Goal: Information Seeking & Learning: Learn about a topic

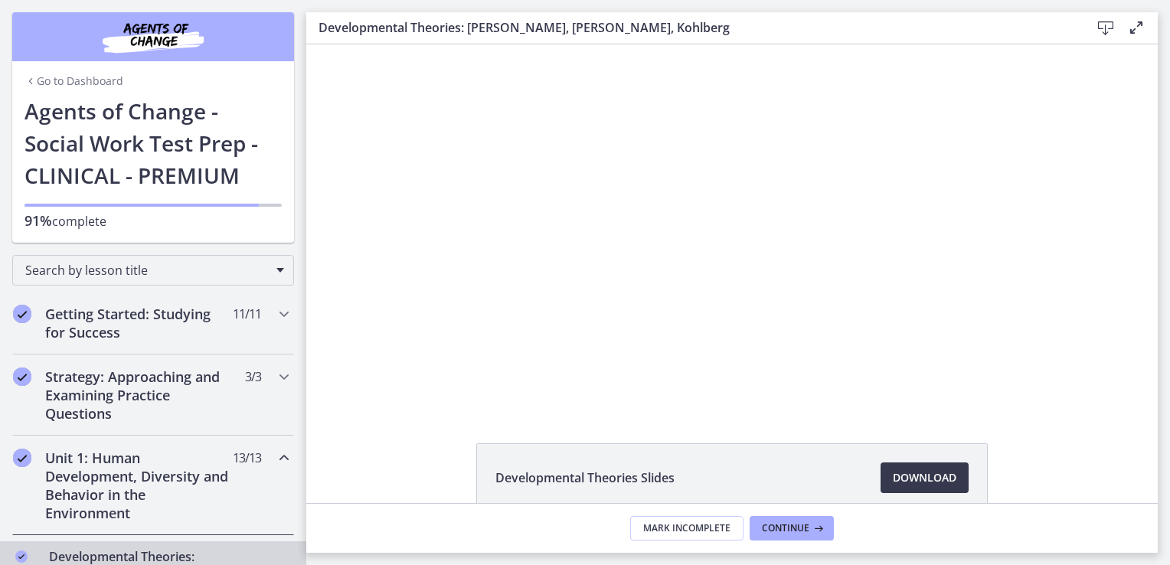
click at [68, 76] on link "Go to Dashboard" at bounding box center [74, 81] width 99 height 15
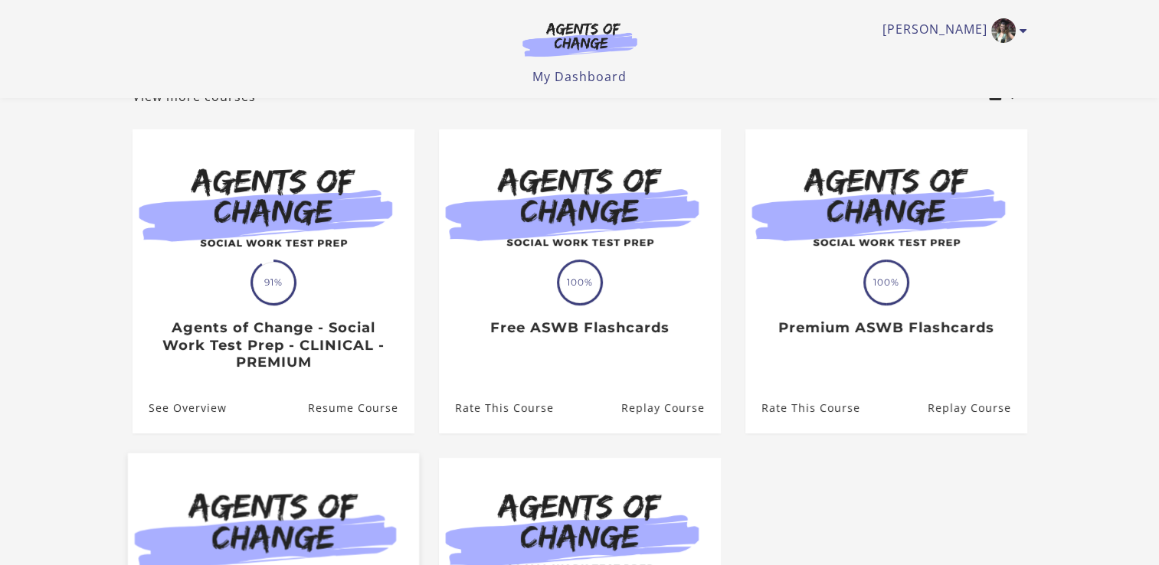
scroll to position [112, 0]
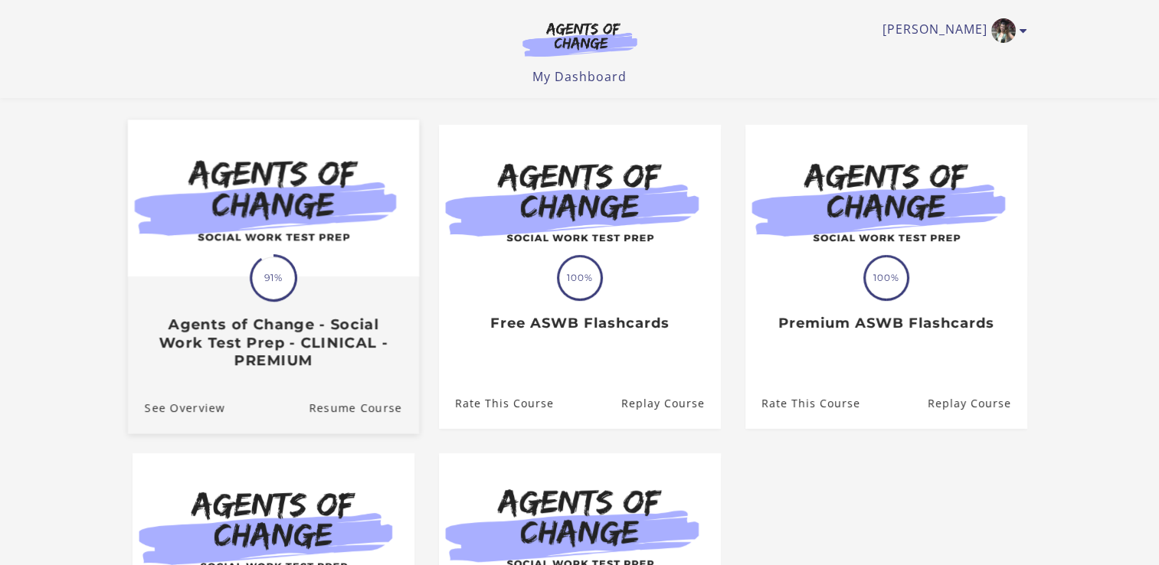
click at [312, 348] on h3 "Agents of Change - Social Work Test Prep - CLINICAL - PREMIUM" at bounding box center [272, 343] width 257 height 54
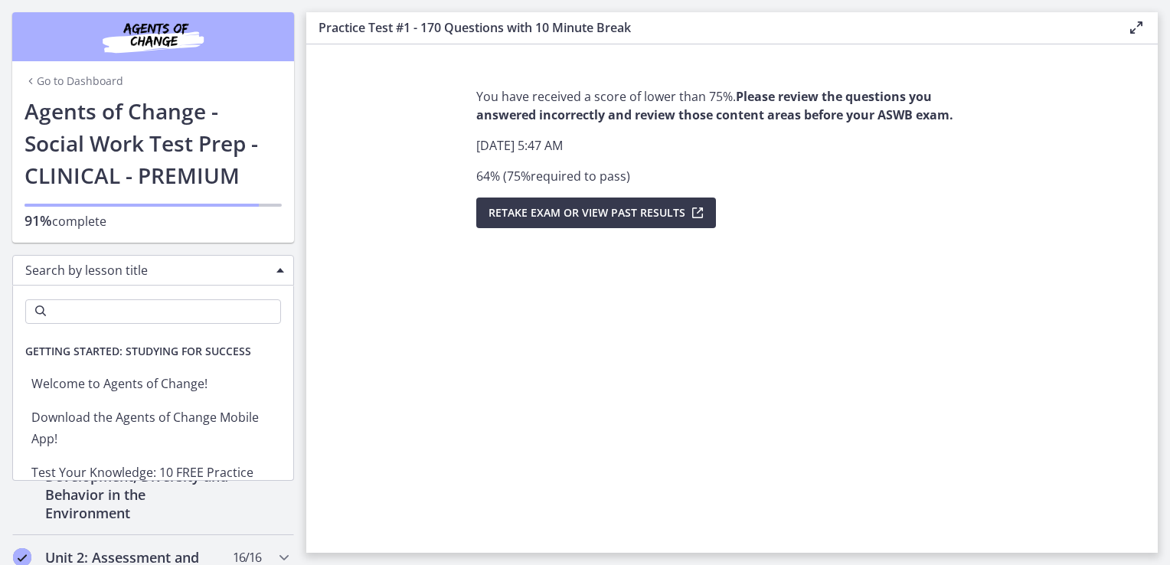
click at [276, 268] on span "Chapters" at bounding box center [280, 270] width 8 height 5
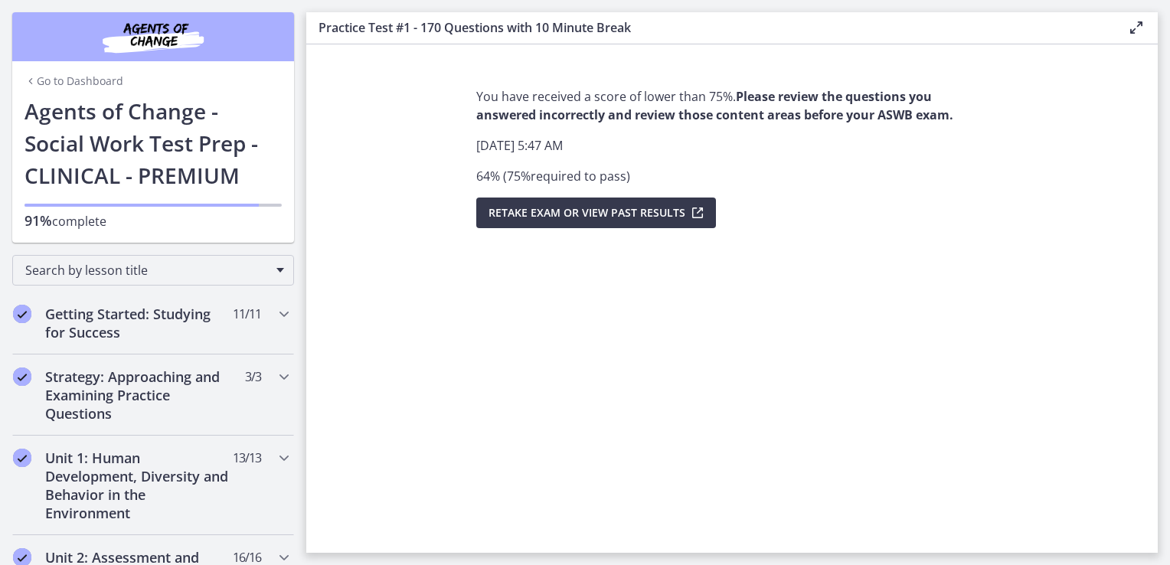
click at [152, 217] on p "91% complete" at bounding box center [153, 220] width 257 height 19
click at [60, 72] on div "Go to Dashboard" at bounding box center [153, 78] width 282 height 34
click at [70, 84] on link "Go to Dashboard" at bounding box center [74, 81] width 99 height 15
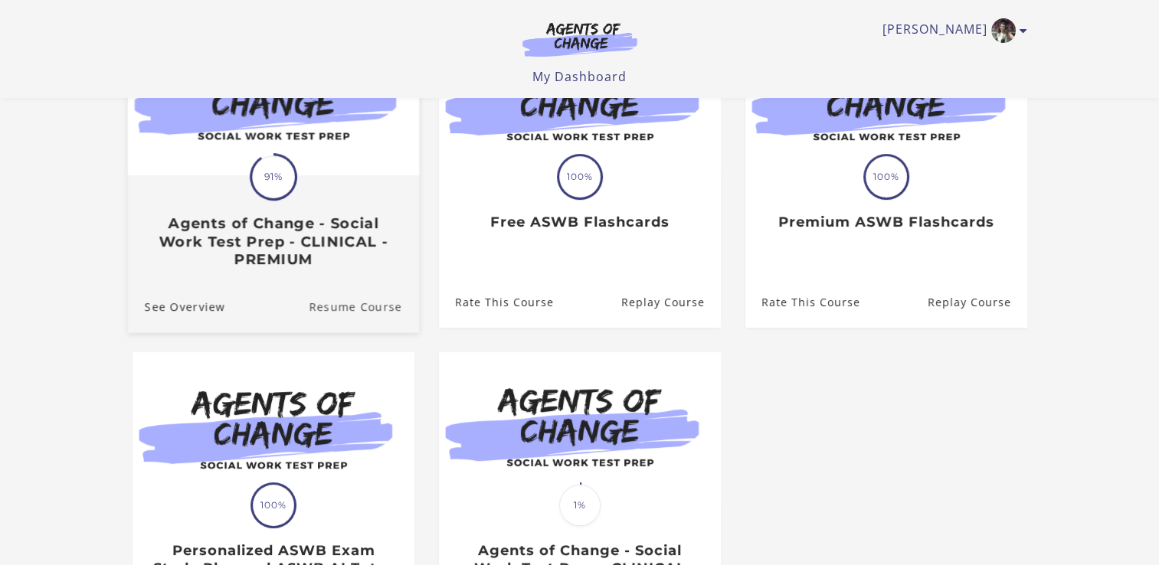
scroll to position [214, 0]
click at [205, 310] on link "See Overview" at bounding box center [175, 305] width 97 height 51
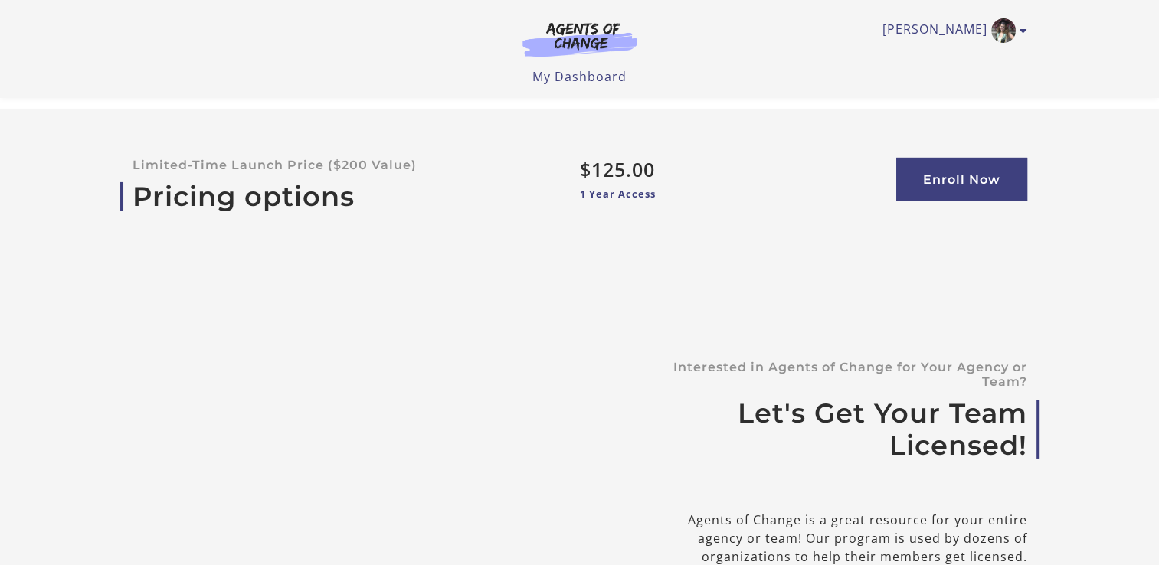
scroll to position [5506, 0]
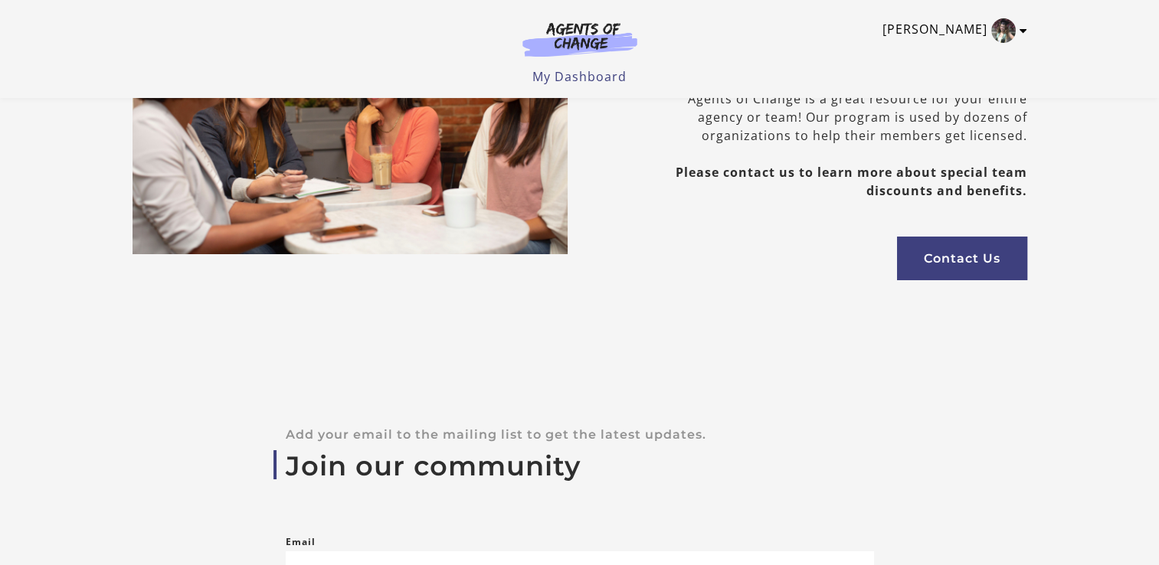
click at [1008, 38] on img "Toggle menu" at bounding box center [1003, 30] width 25 height 25
click at [960, 57] on link "My Account" at bounding box center [963, 56] width 135 height 26
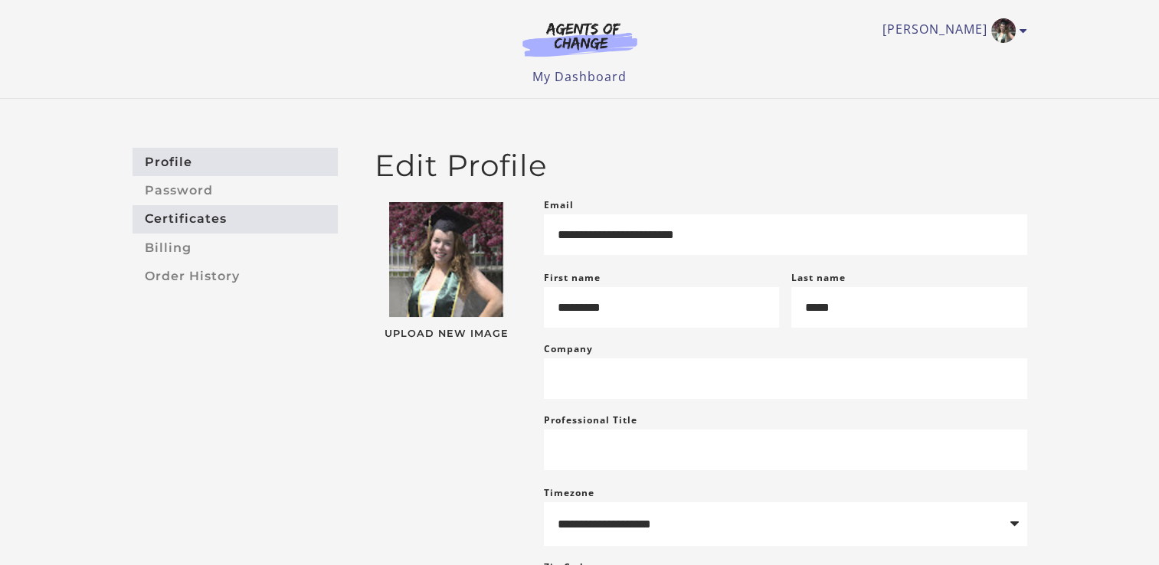
click at [226, 217] on link "Certificates" at bounding box center [234, 219] width 205 height 28
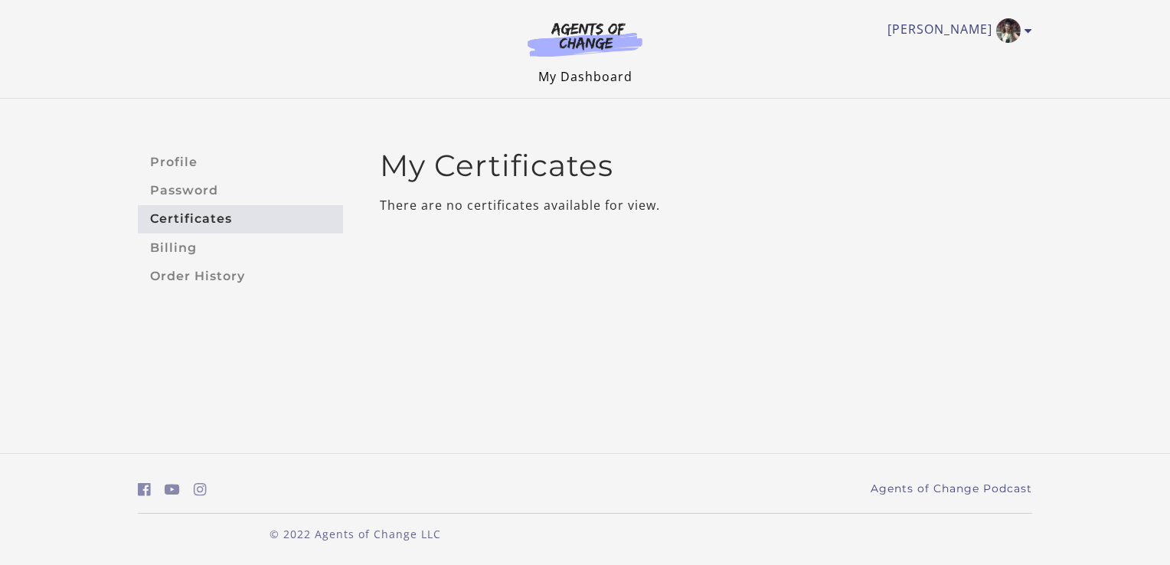
click at [567, 76] on link "My Dashboard" at bounding box center [585, 76] width 94 height 17
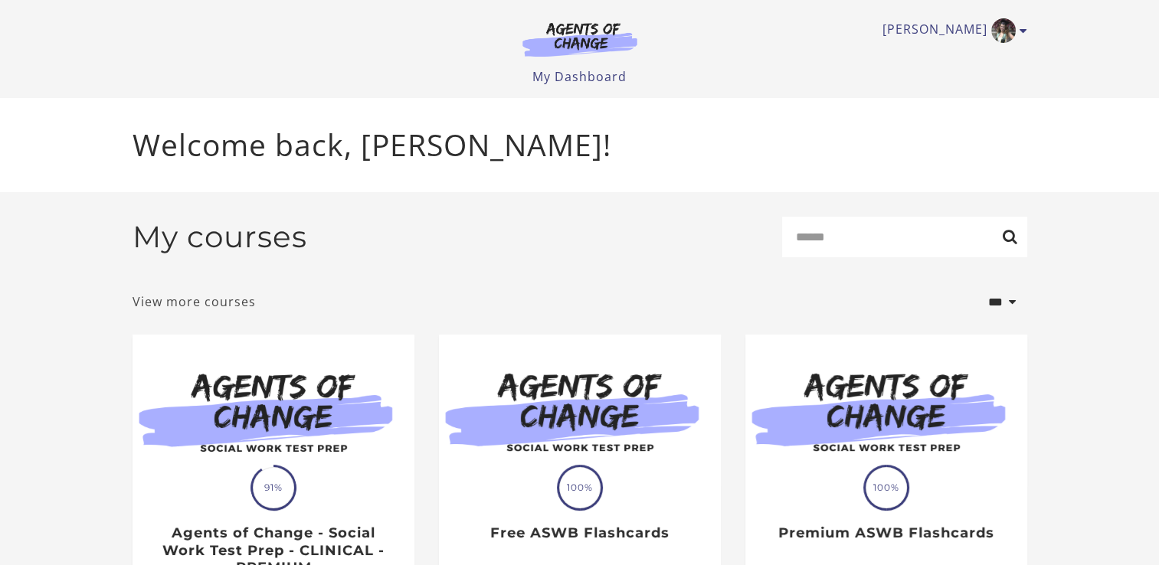
click at [242, 305] on link "View more courses" at bounding box center [193, 302] width 123 height 18
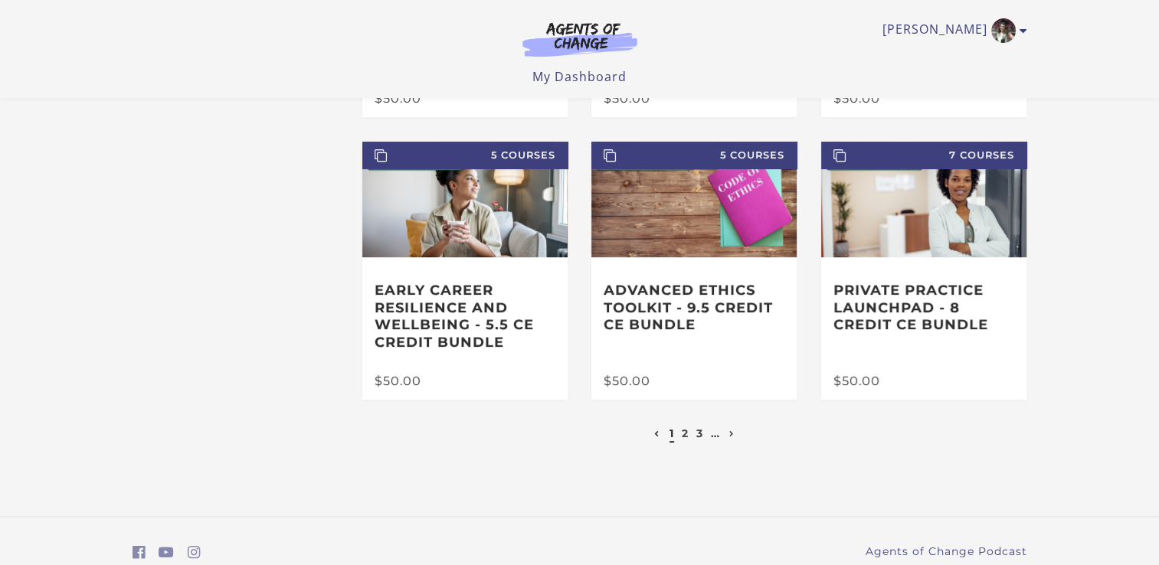
scroll to position [316, 0]
click at [688, 436] on li "2" at bounding box center [684, 432] width 11 height 18
click at [678, 441] on ul "1 2 3 …" at bounding box center [694, 432] width 88 height 18
click at [685, 440] on link "2" at bounding box center [685, 433] width 7 height 14
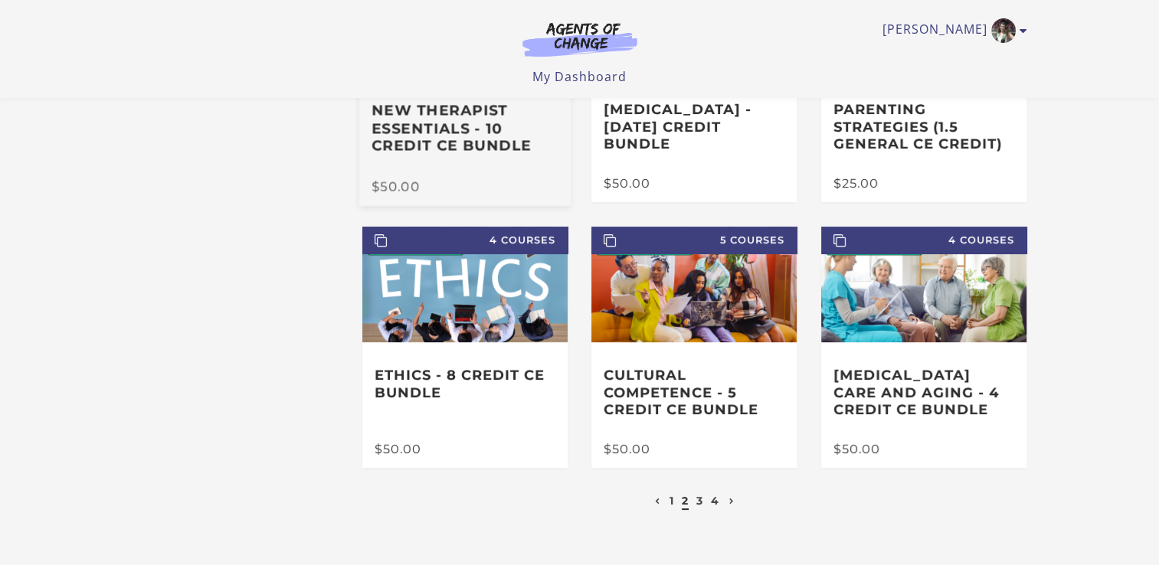
scroll to position [211, 0]
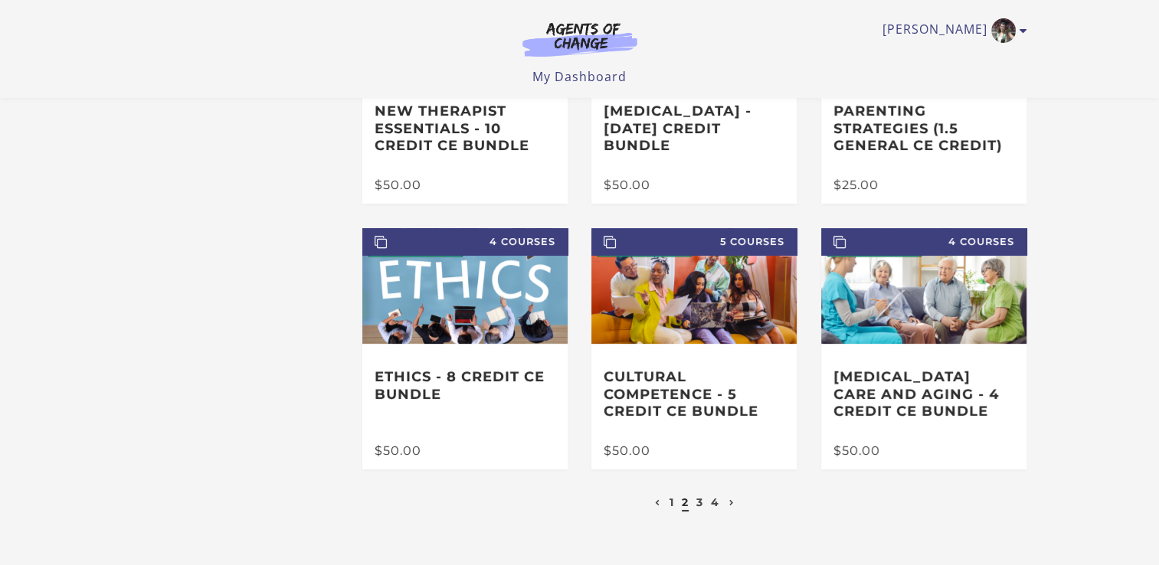
click at [708, 505] on ul "1 2 3 4" at bounding box center [694, 502] width 87 height 18
click at [699, 506] on link "3" at bounding box center [699, 502] width 7 height 14
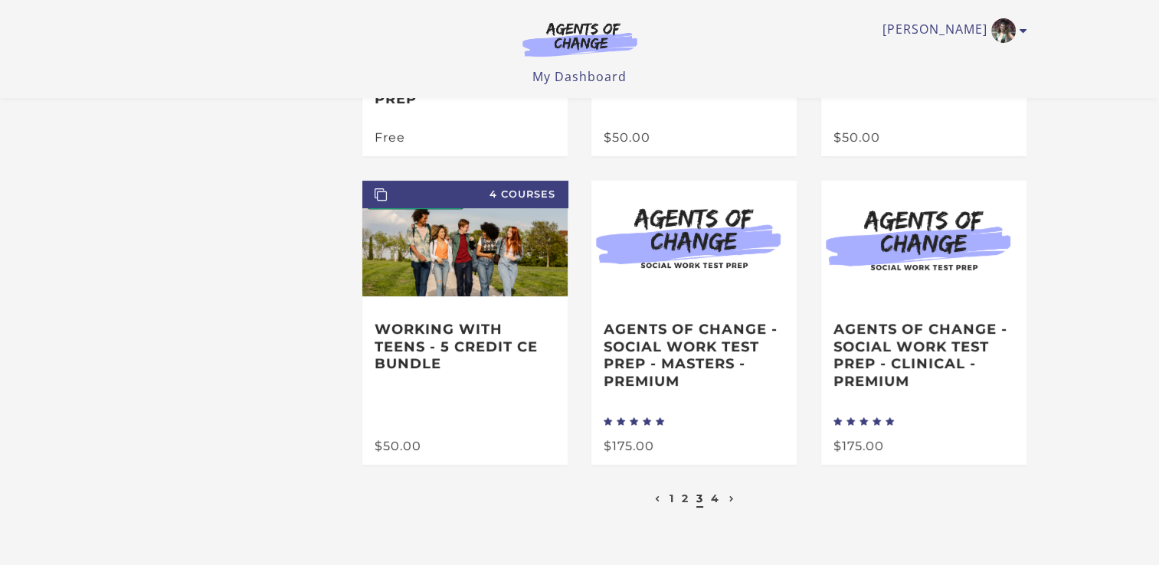
scroll to position [276, 0]
click at [715, 504] on link "4" at bounding box center [715, 499] width 8 height 14
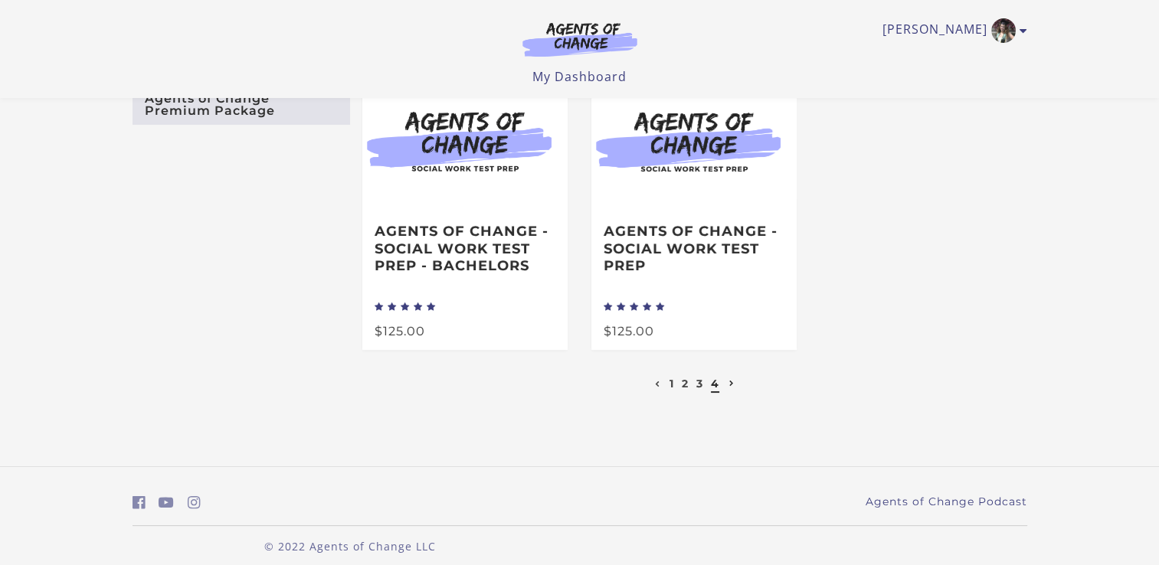
scroll to position [92, 0]
click at [684, 388] on link "2" at bounding box center [685, 383] width 7 height 14
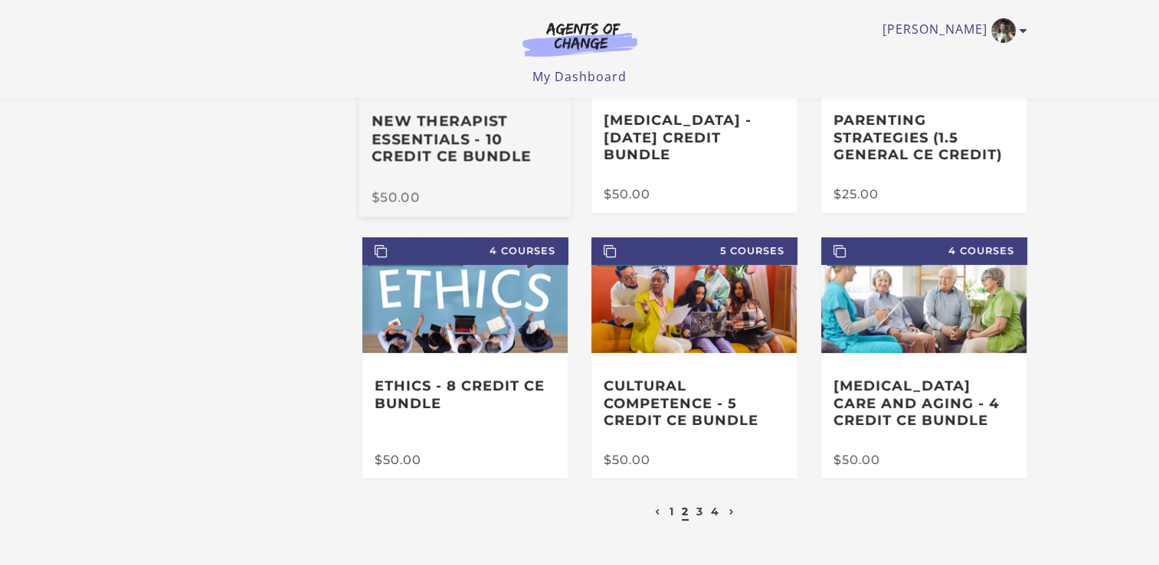
scroll to position [222, 0]
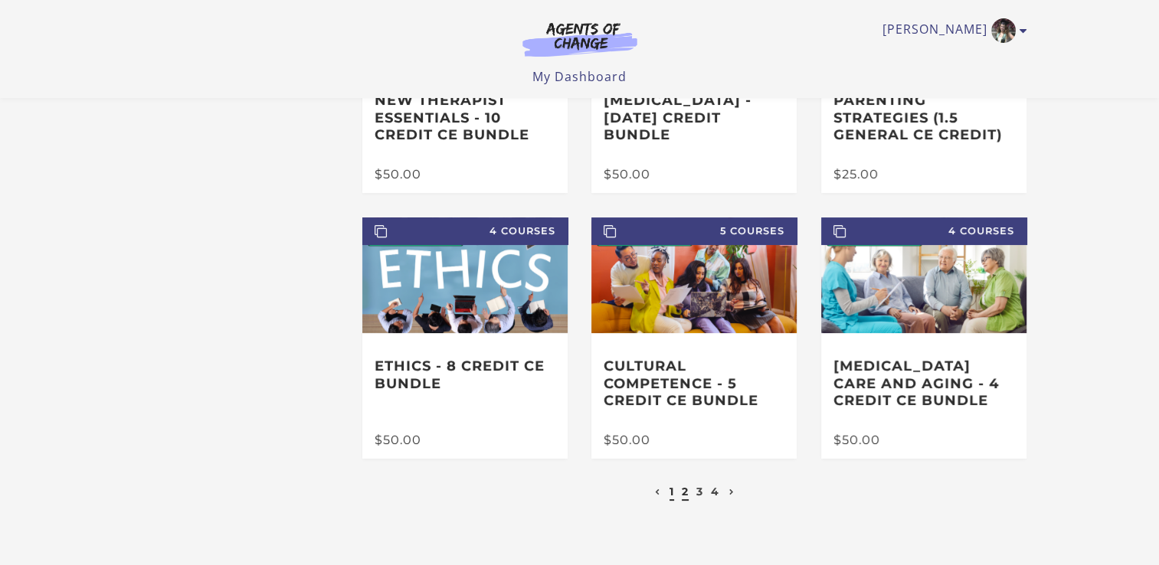
click at [671, 495] on link "1" at bounding box center [671, 492] width 5 height 14
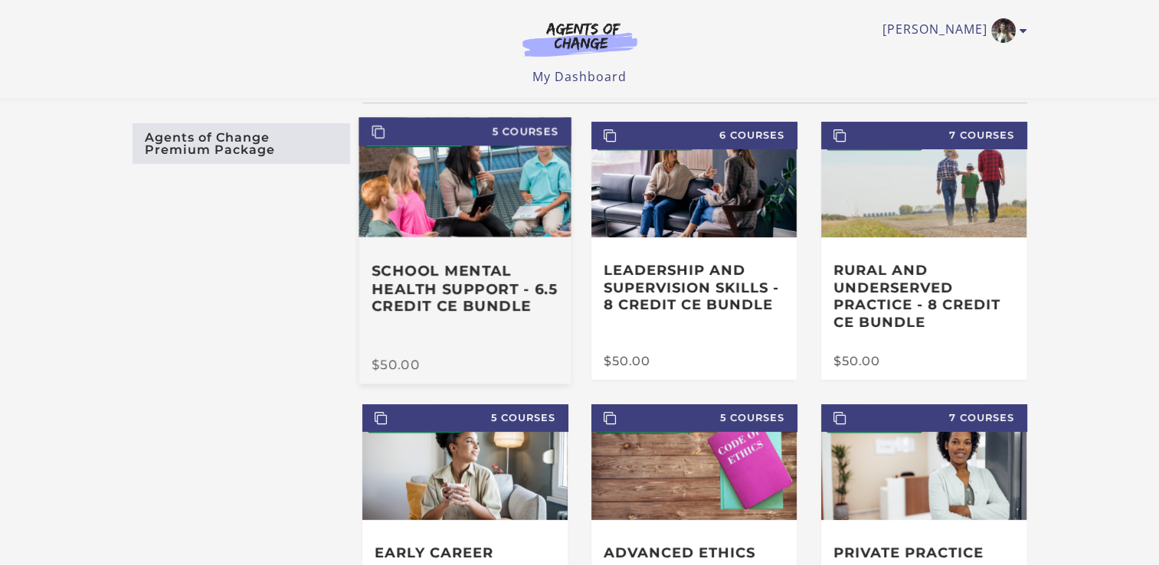
scroll to position [21, 0]
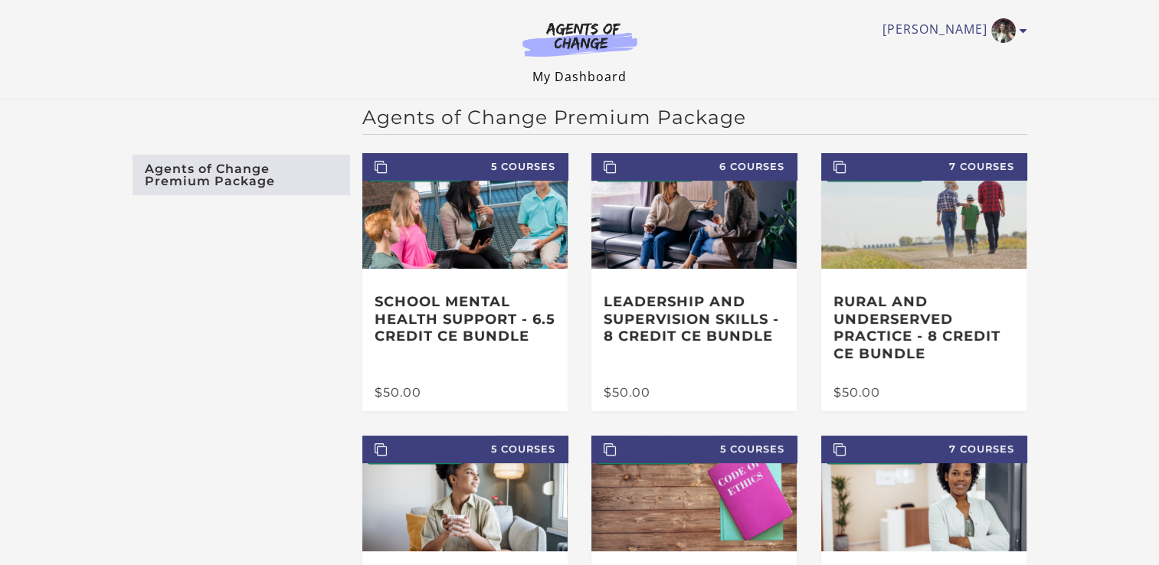
click at [565, 78] on link "My Dashboard" at bounding box center [579, 76] width 94 height 17
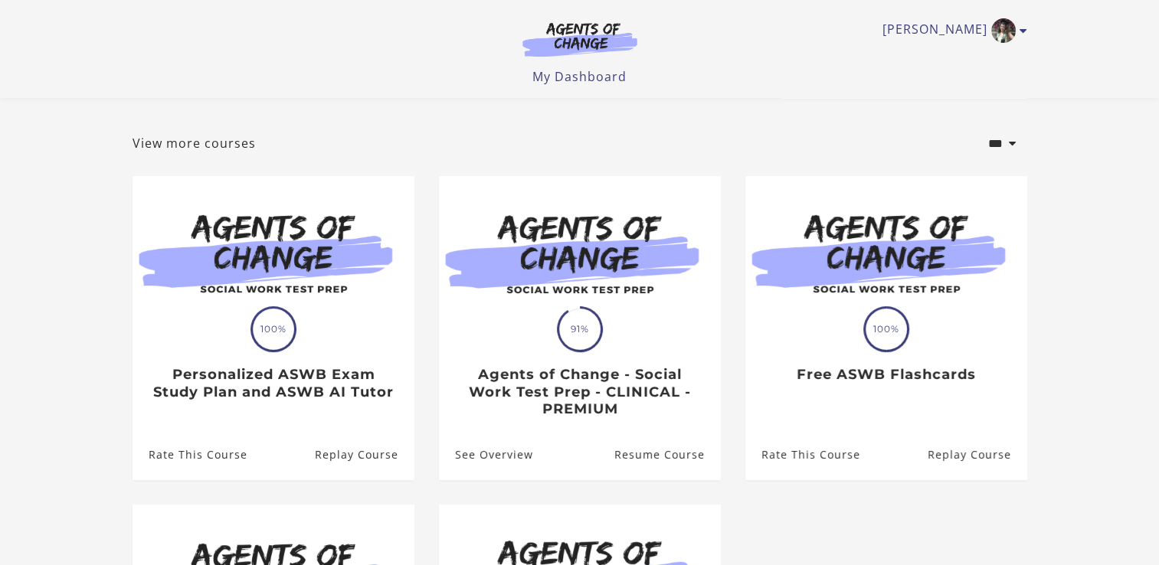
scroll to position [61, 0]
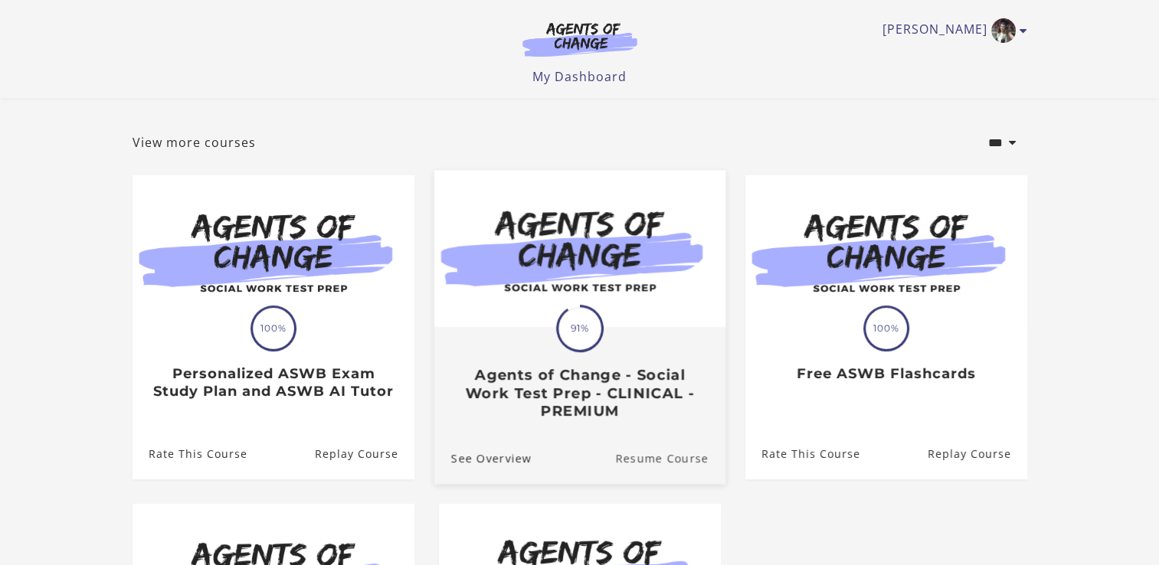
click at [633, 465] on link "Resume Course" at bounding box center [670, 458] width 110 height 51
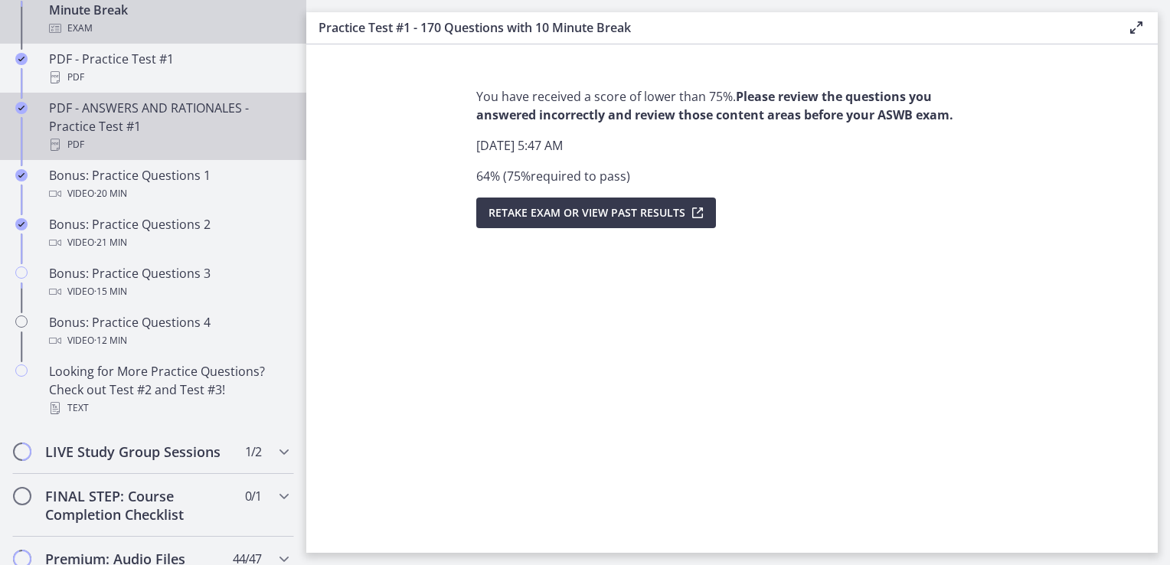
scroll to position [894, 0]
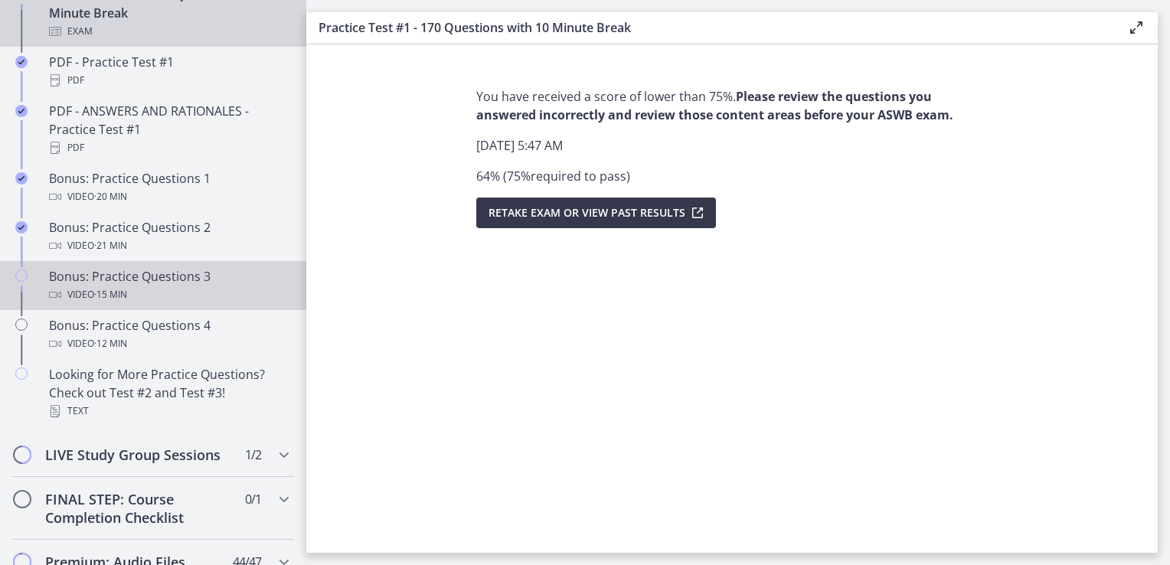
click at [150, 304] on div "Video · 15 min" at bounding box center [168, 295] width 239 height 18
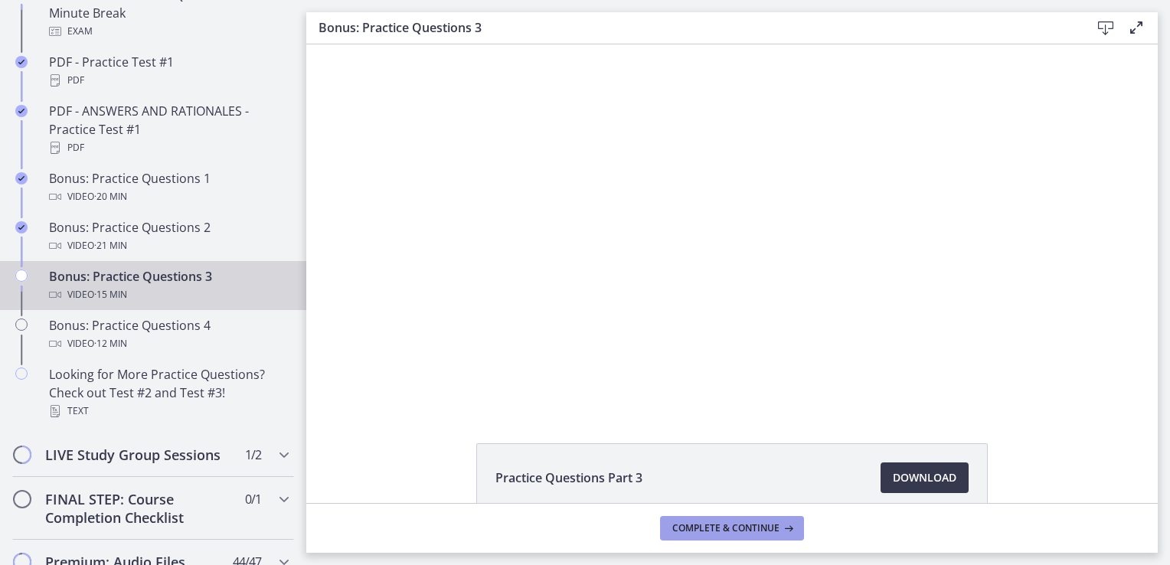
click at [728, 531] on span "Complete & continue" at bounding box center [725, 528] width 107 height 12
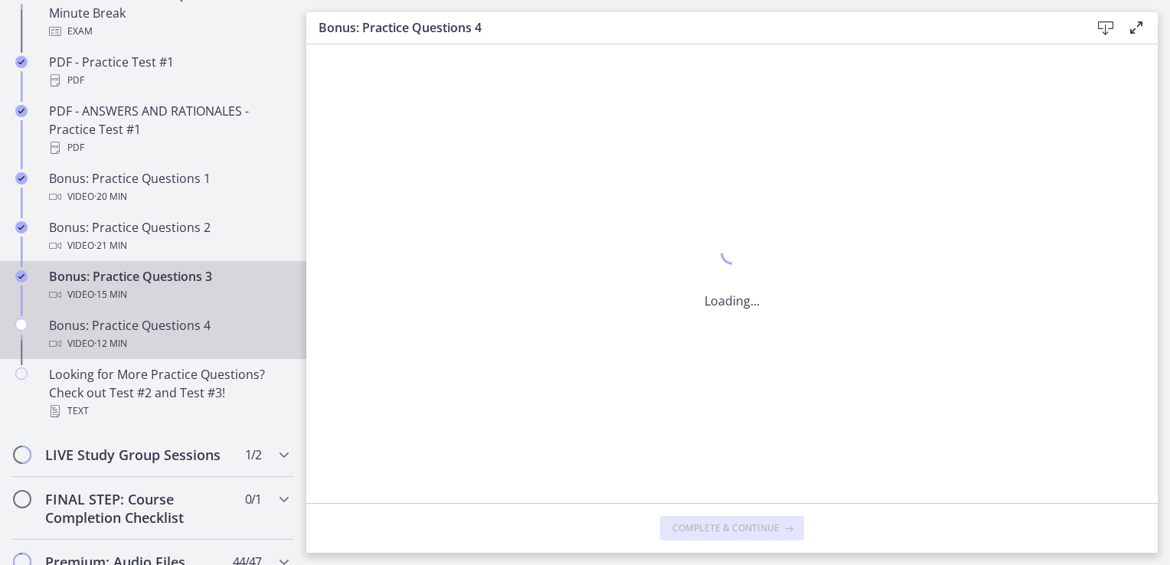
click at [182, 340] on div "Bonus: Practice Questions 4 Video · 12 min" at bounding box center [168, 334] width 239 height 37
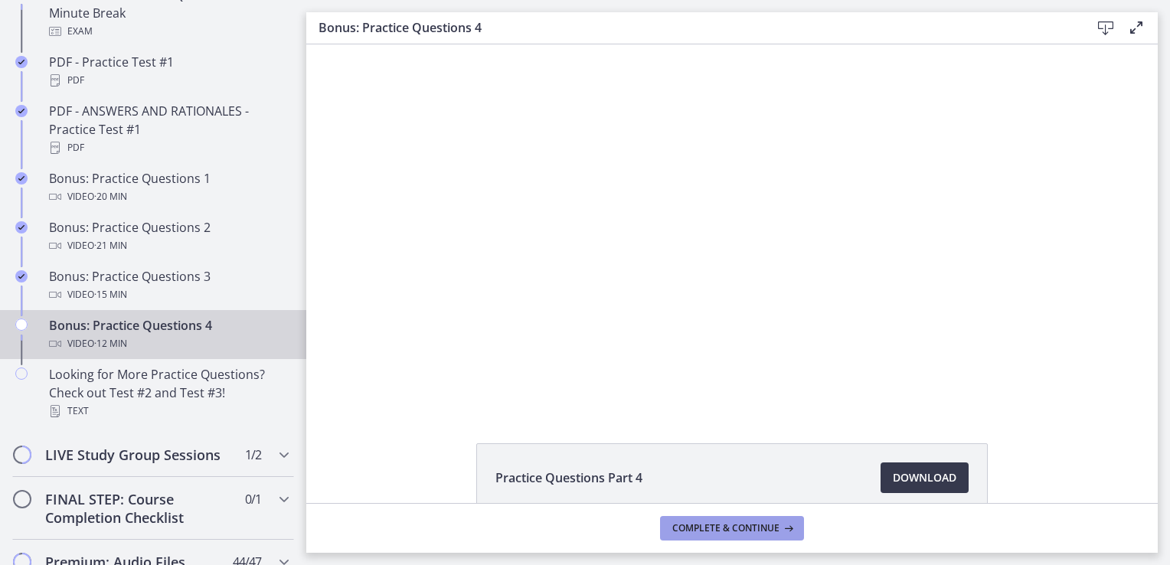
click at [680, 534] on span "Complete & continue" at bounding box center [725, 528] width 107 height 12
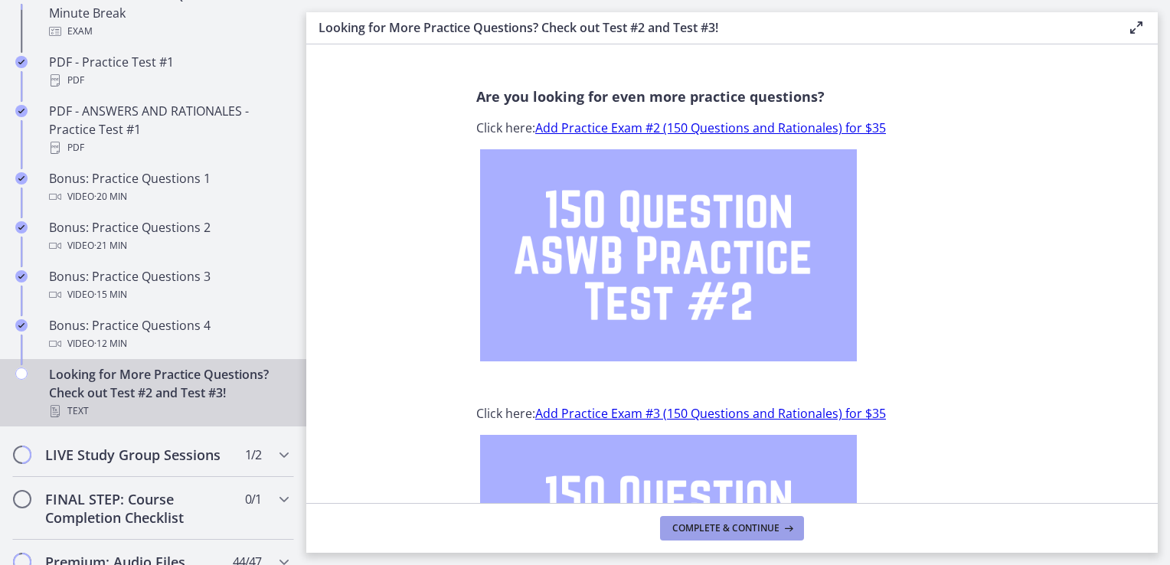
click at [695, 529] on span "Complete & continue" at bounding box center [725, 528] width 107 height 12
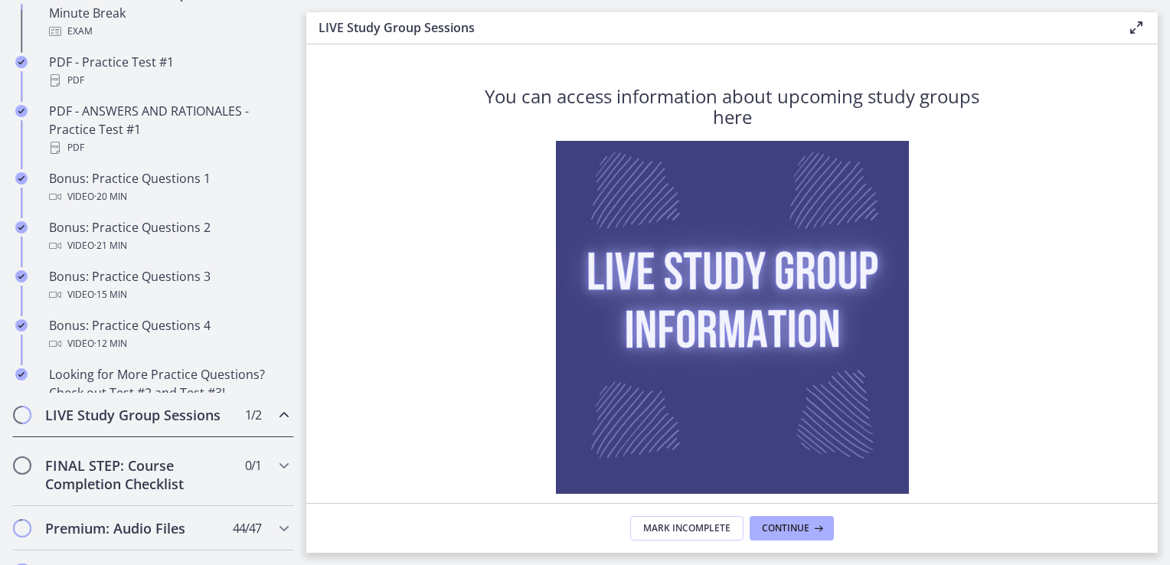
scroll to position [865, 0]
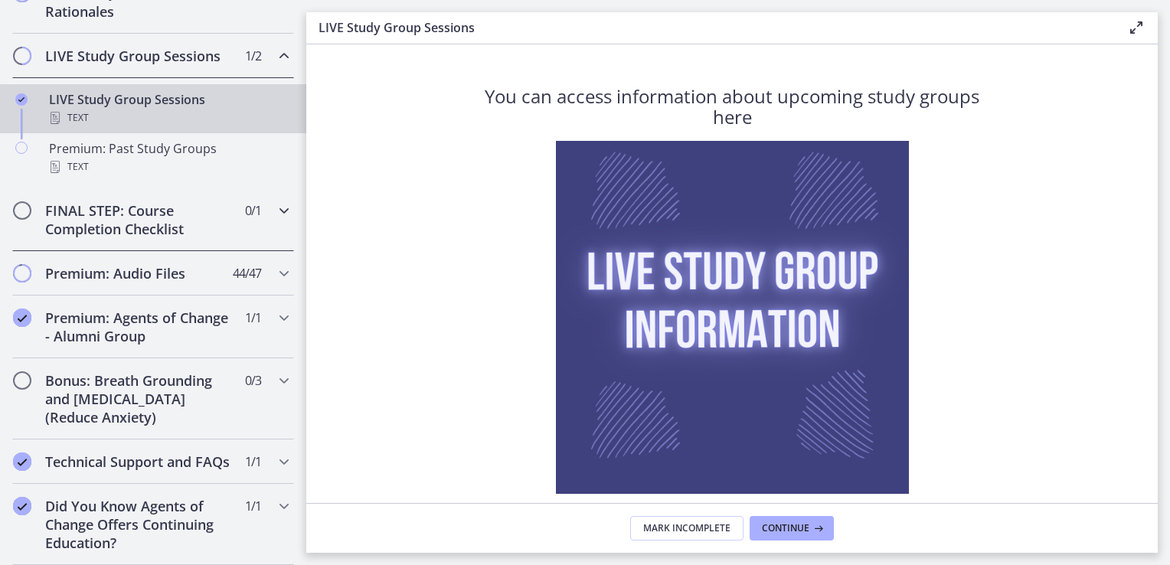
click at [217, 233] on div "FINAL STEP: Course Completion Checklist 0 / 1 Completed" at bounding box center [153, 219] width 282 height 63
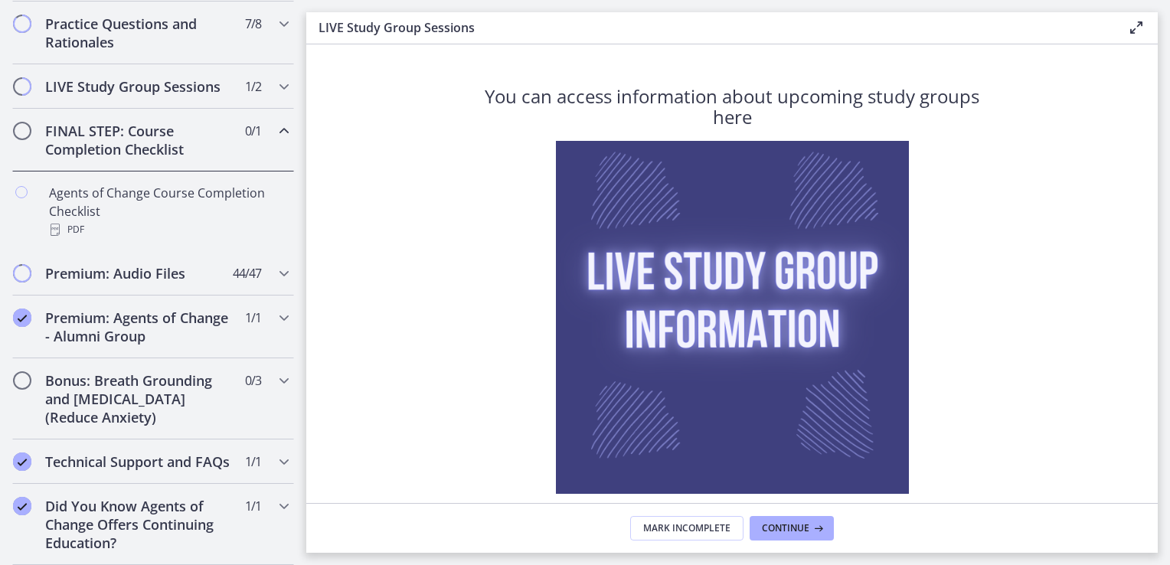
click at [202, 136] on h2 "FINAL STEP: Course Completion Checklist" at bounding box center [138, 140] width 187 height 37
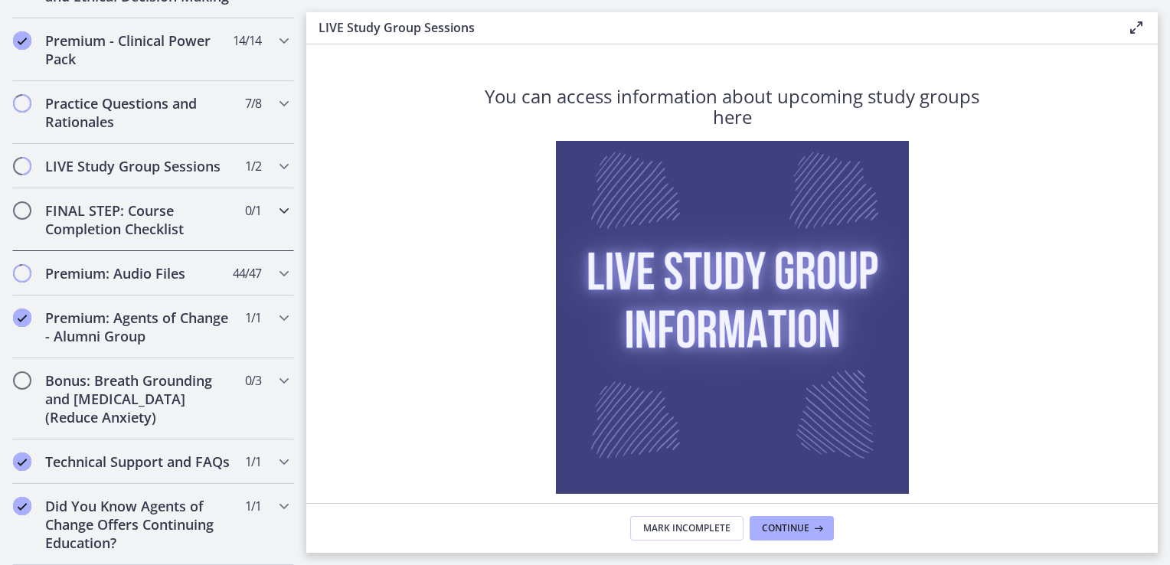
click at [197, 201] on h2 "FINAL STEP: Course Completion Checklist" at bounding box center [138, 219] width 187 height 37
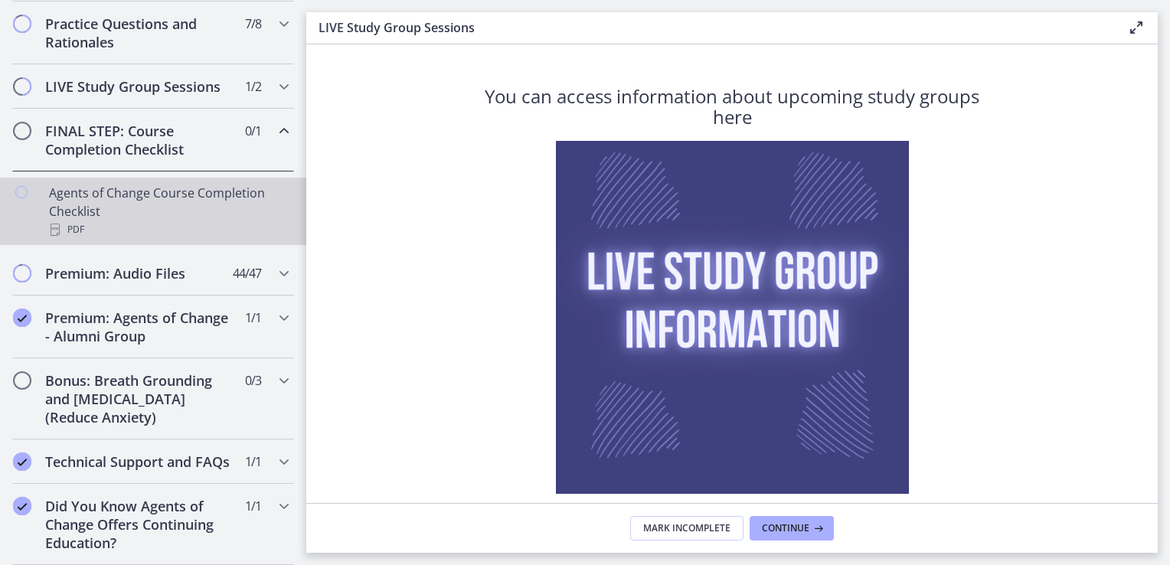
click at [156, 184] on div "Agents of Change Course Completion Checklist PDF" at bounding box center [168, 211] width 239 height 55
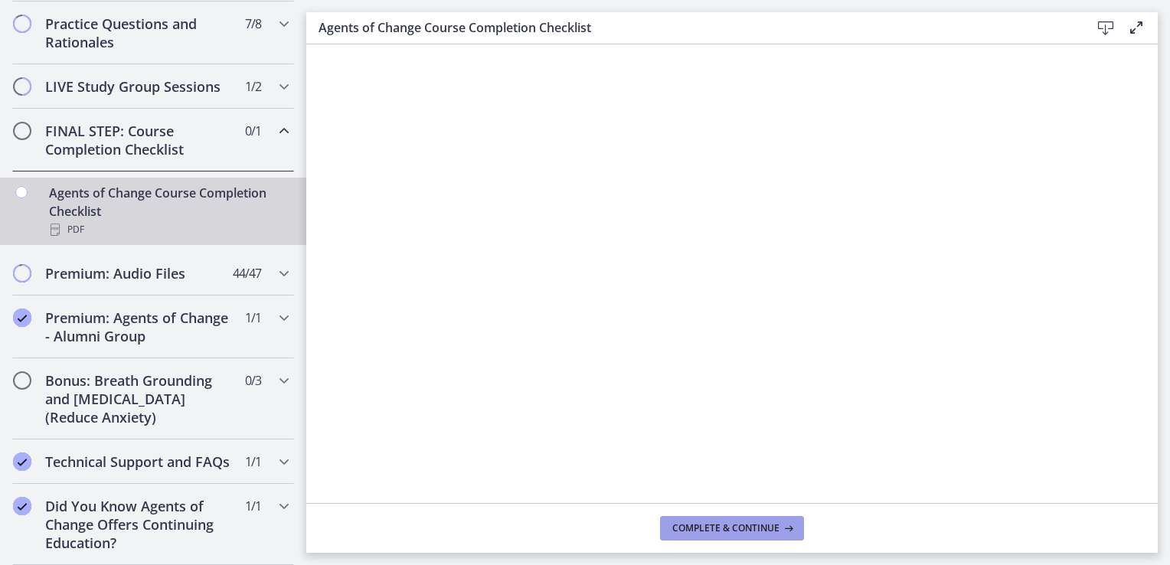
click at [708, 523] on span "Complete & continue" at bounding box center [725, 528] width 107 height 12
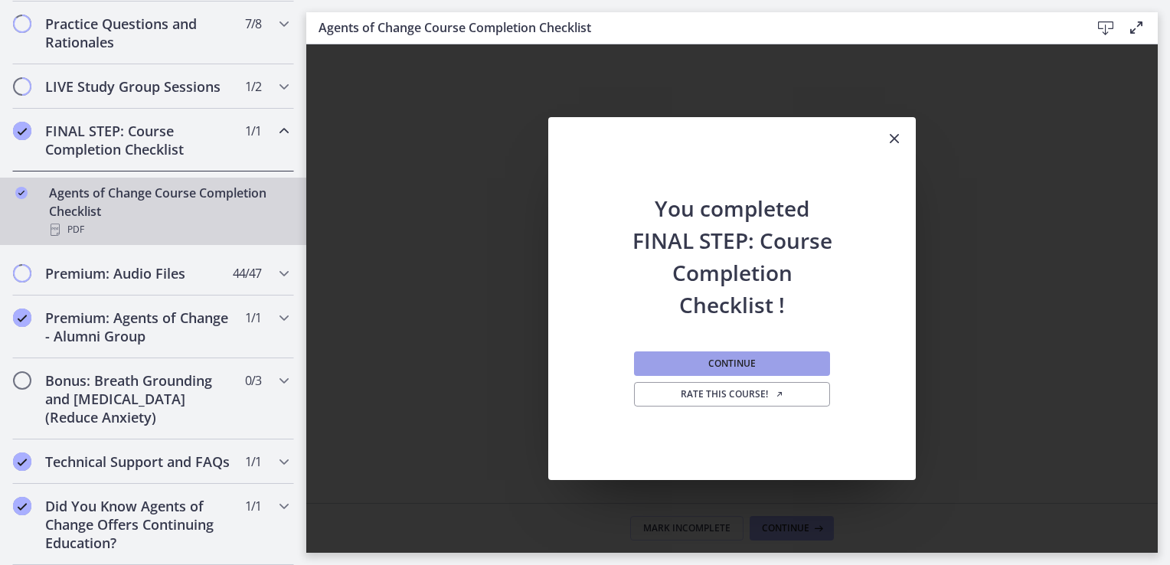
click at [711, 368] on span "Continue" at bounding box center [731, 364] width 47 height 12
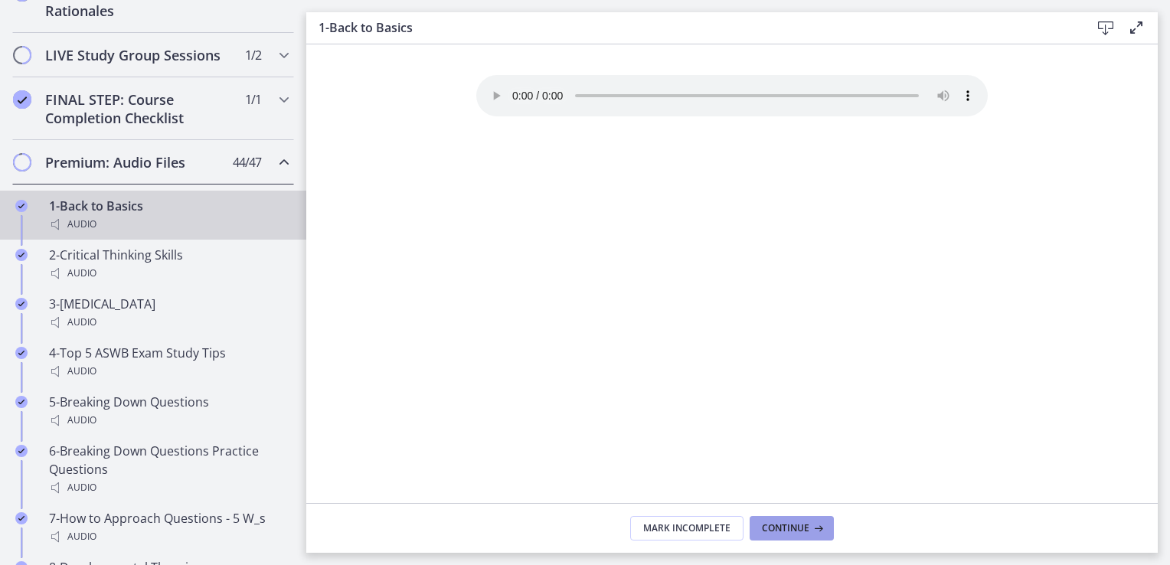
click at [788, 532] on span "Continue" at bounding box center [785, 528] width 47 height 12
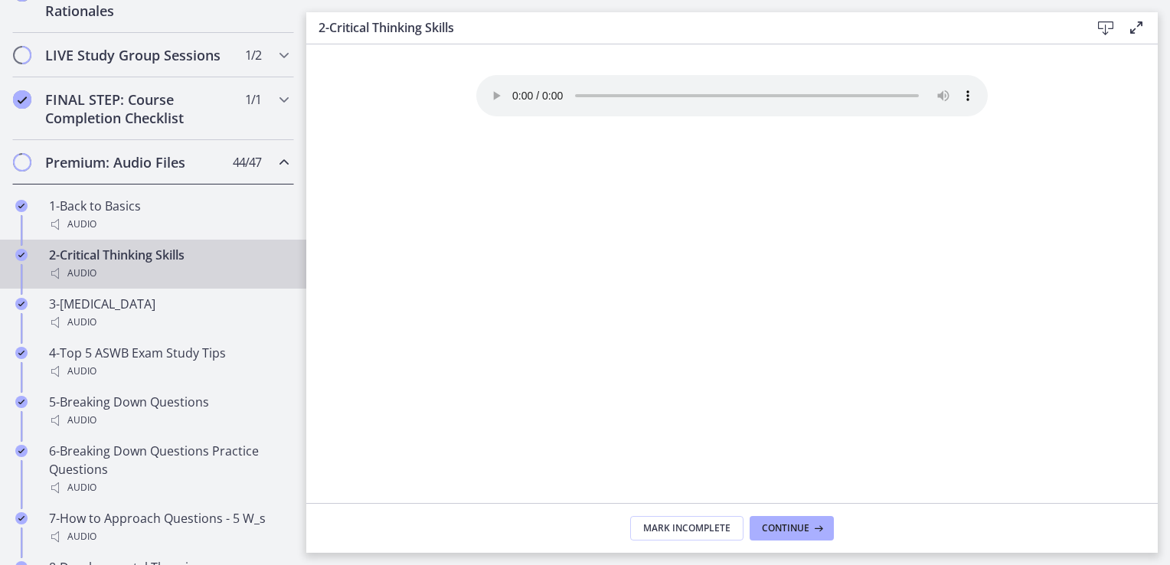
click at [212, 172] on h2 "Premium: Audio Files" at bounding box center [138, 162] width 187 height 18
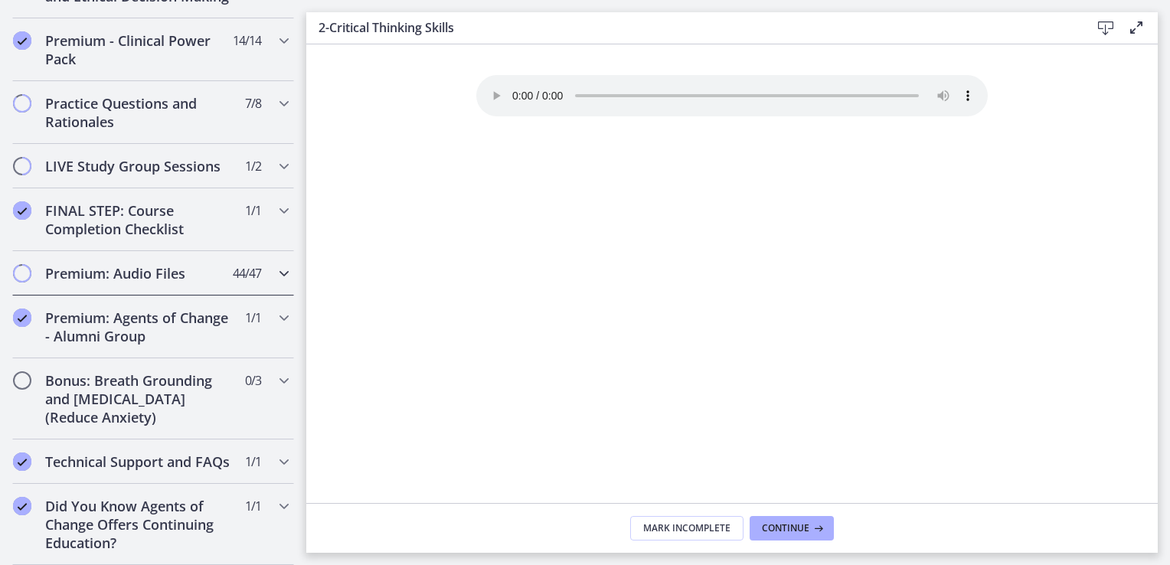
scroll to position [755, 0]
click at [209, 358] on div "Bonus: Breath Grounding and Guided Imagery (Reduce Anxiety) 0 / 3 Completed" at bounding box center [153, 398] width 282 height 81
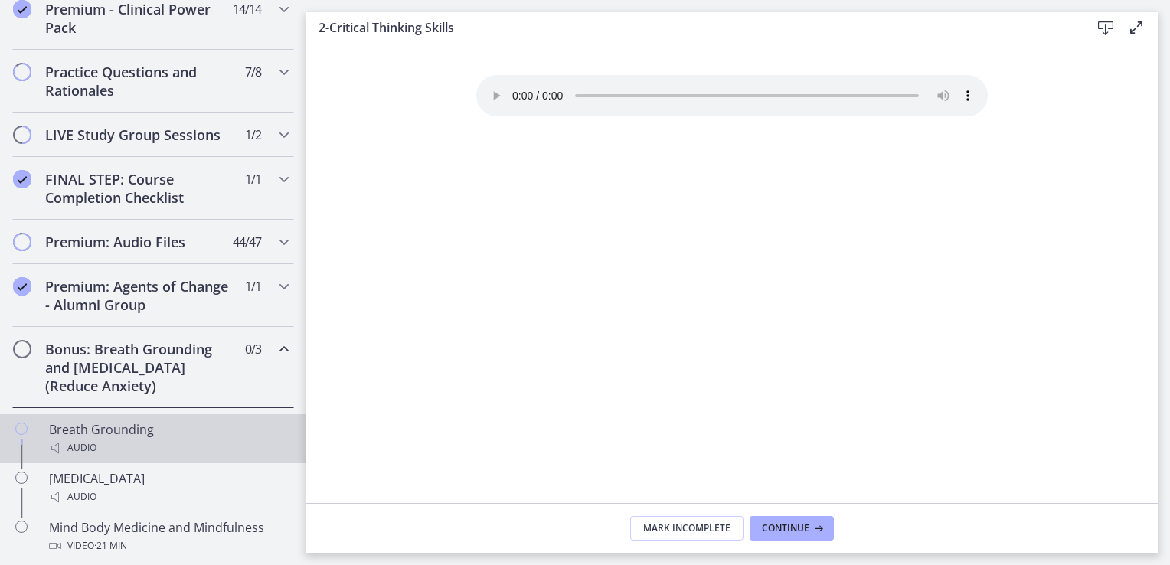
click at [175, 457] on div "Audio" at bounding box center [168, 448] width 239 height 18
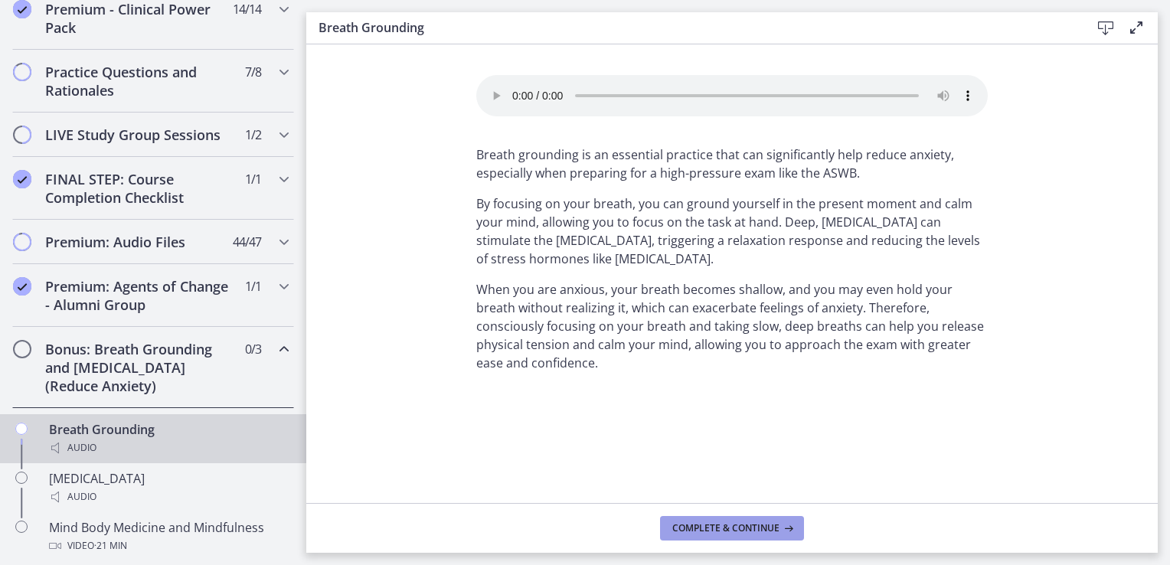
click at [693, 525] on span "Complete & continue" at bounding box center [725, 528] width 107 height 12
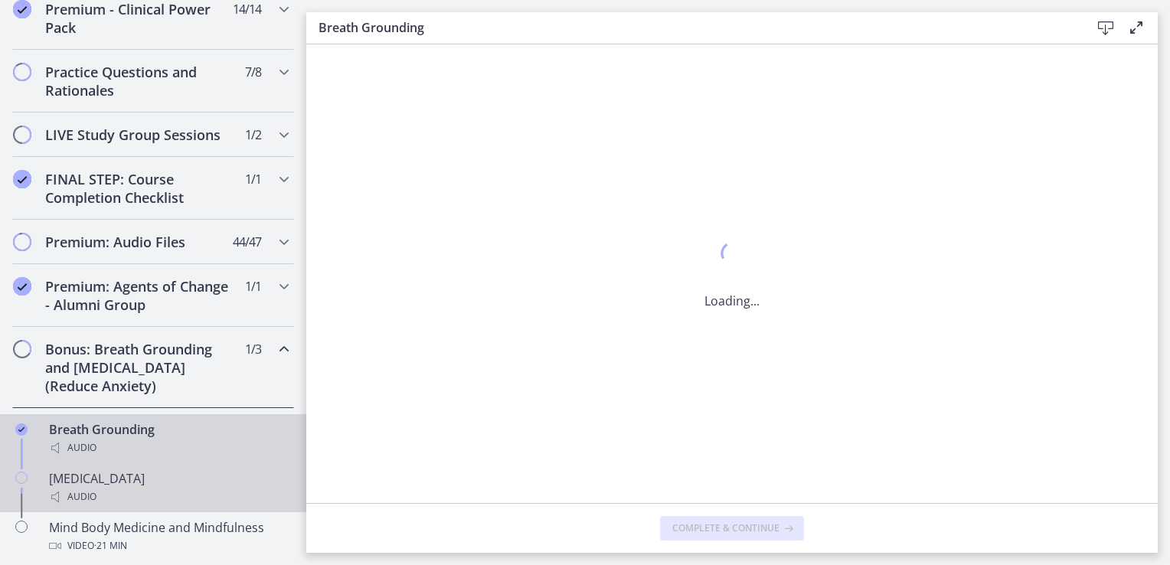
click at [189, 490] on div "Guided Imagery Audio" at bounding box center [168, 487] width 239 height 37
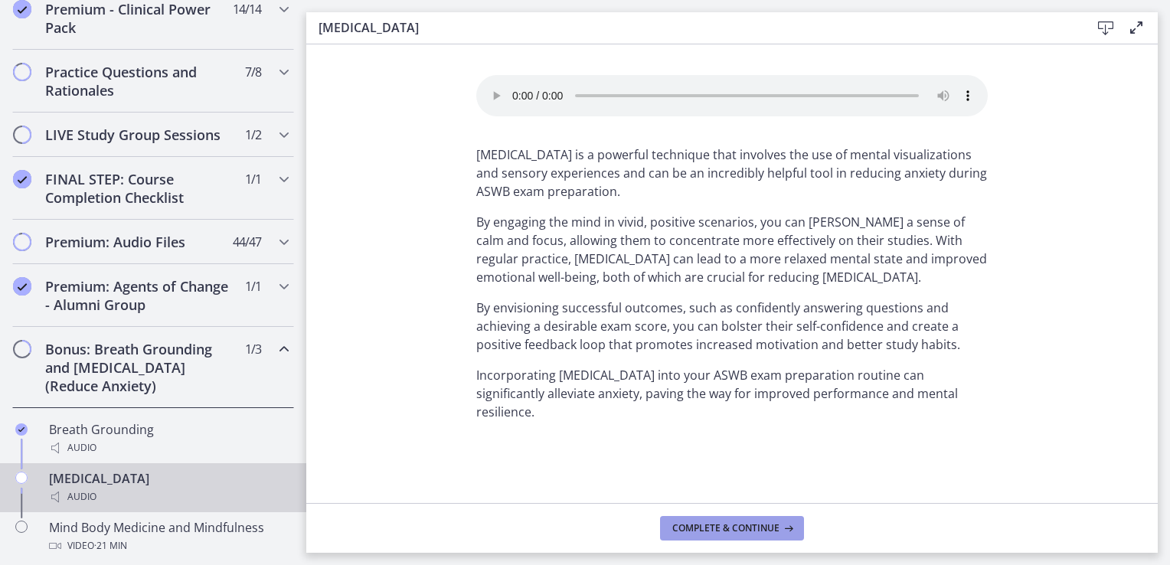
click at [679, 527] on span "Complete & continue" at bounding box center [725, 528] width 107 height 12
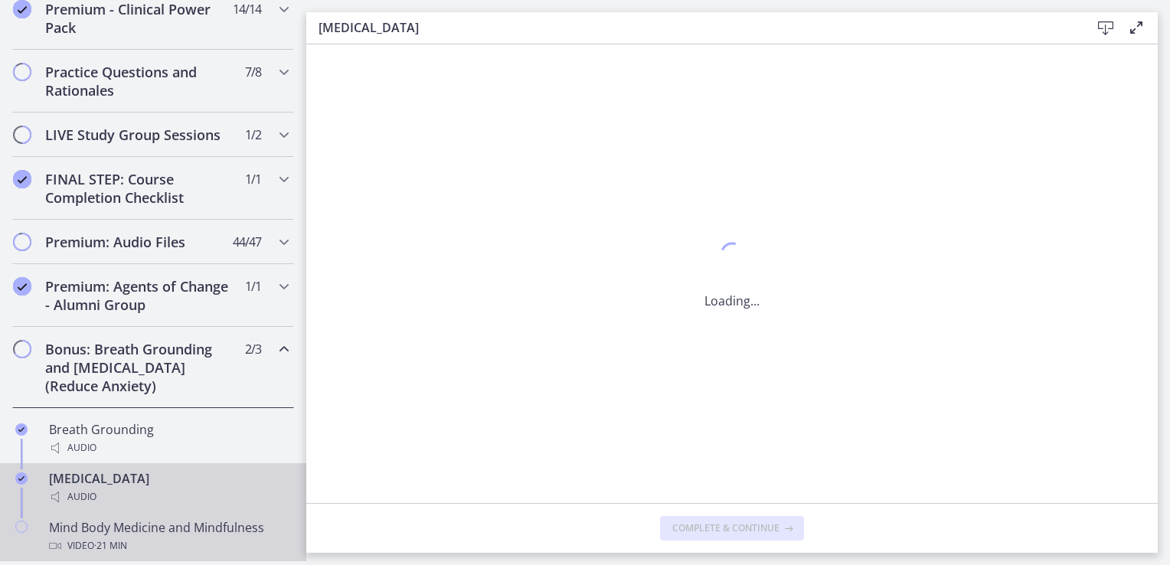
click at [178, 537] on div "Mind Body Medicine and Mindfulness Video · 21 min" at bounding box center [168, 536] width 239 height 37
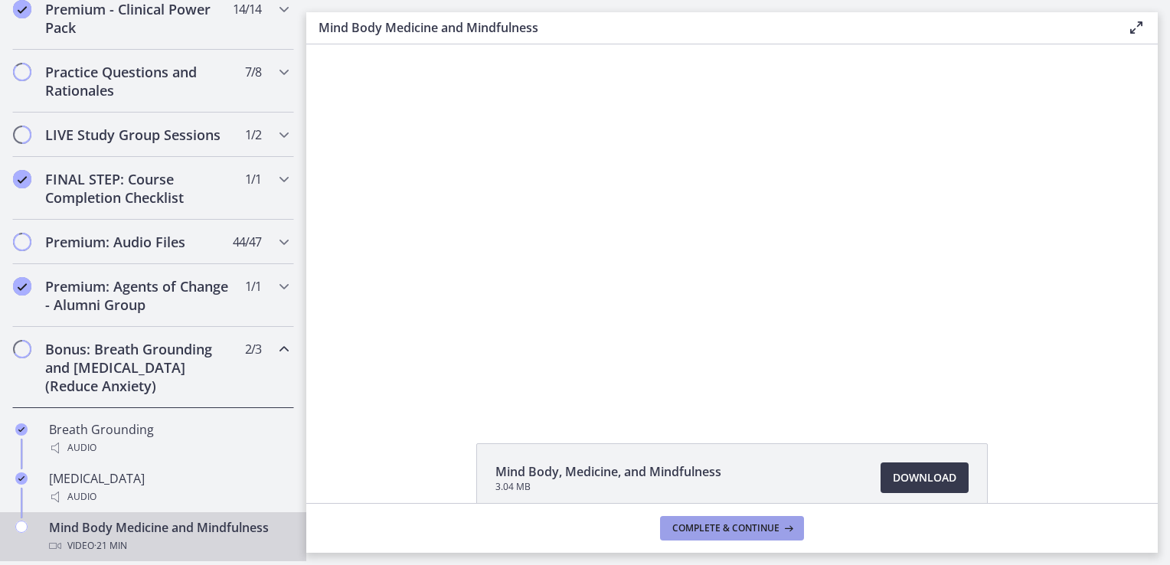
click at [679, 524] on span "Complete & continue" at bounding box center [725, 528] width 107 height 12
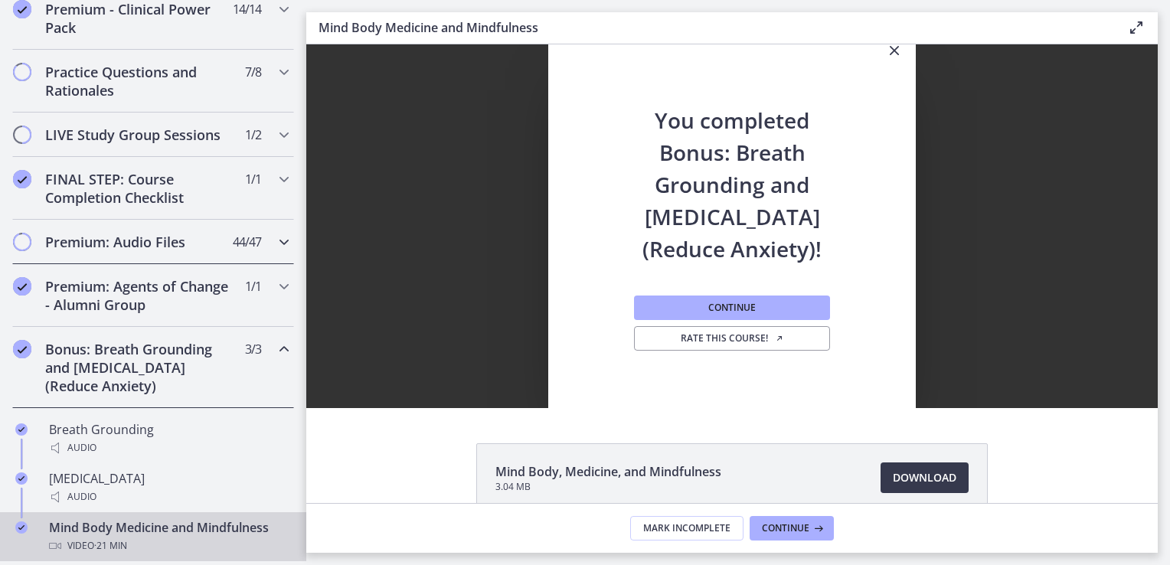
click at [147, 246] on div "Premium: Audio Files 44 / 47 Completed" at bounding box center [153, 242] width 282 height 44
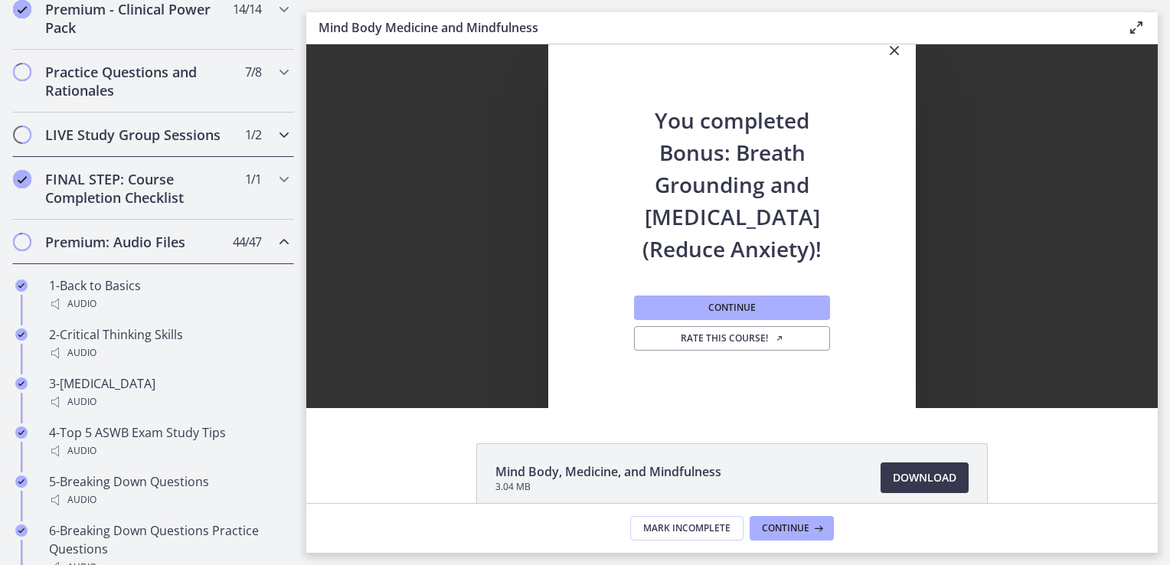
click at [130, 157] on div "LIVE Study Group Sessions 1 / 2 Completed" at bounding box center [153, 135] width 282 height 44
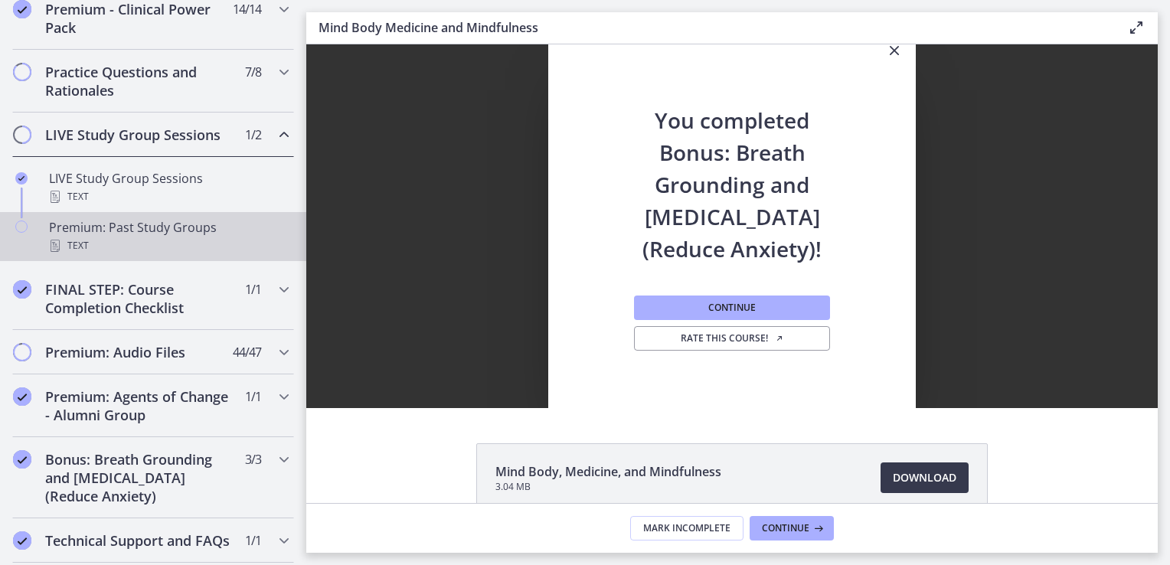
click at [123, 235] on div "Premium: Past Study Groups Text" at bounding box center [168, 236] width 239 height 37
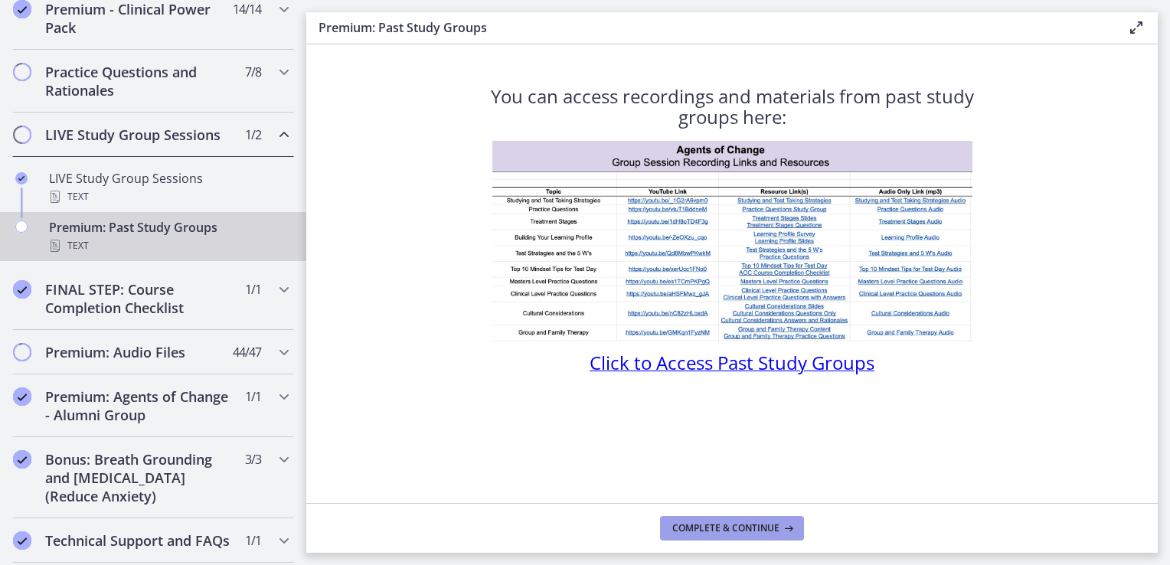
click at [696, 529] on span "Complete & continue" at bounding box center [725, 528] width 107 height 12
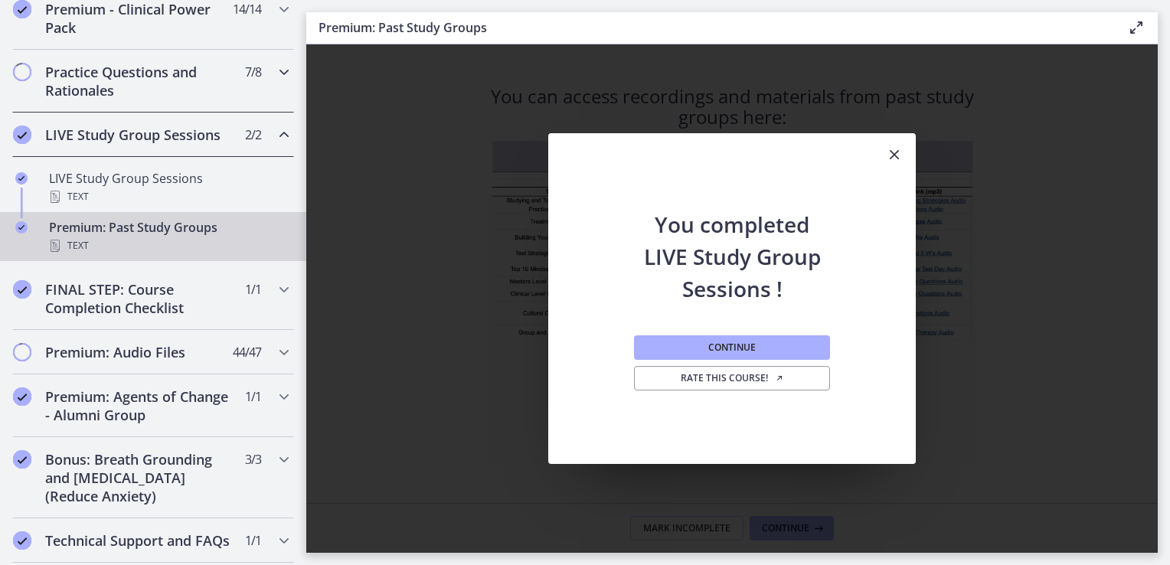
click at [152, 100] on h2 "Practice Questions and Rationales" at bounding box center [138, 81] width 187 height 37
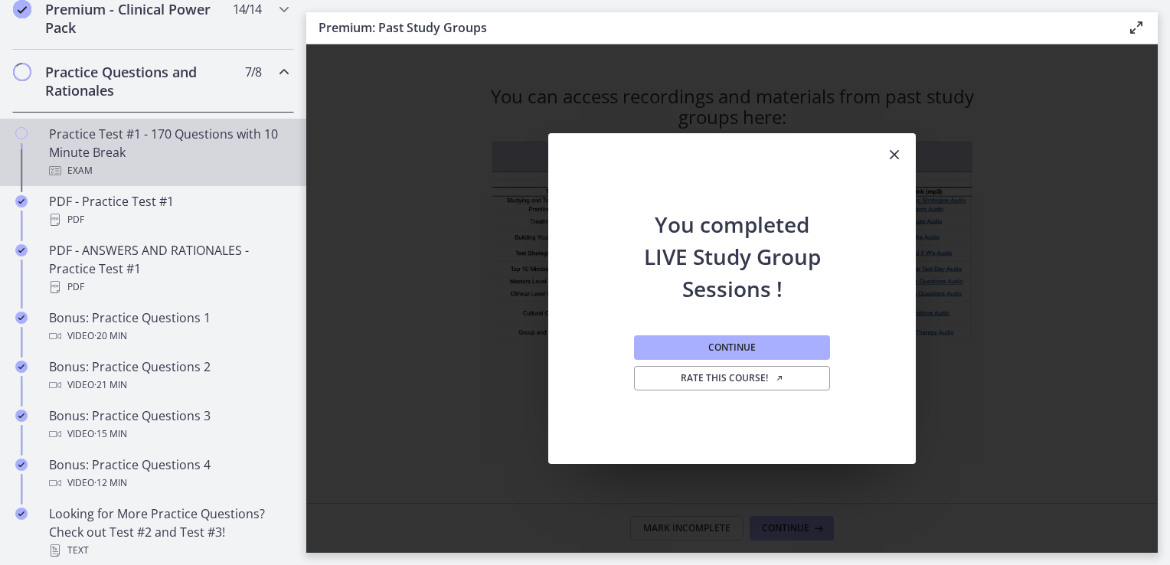
click at [132, 157] on div "Practice Test #1 - 170 Questions with 10 Minute Break Exam" at bounding box center [168, 152] width 239 height 55
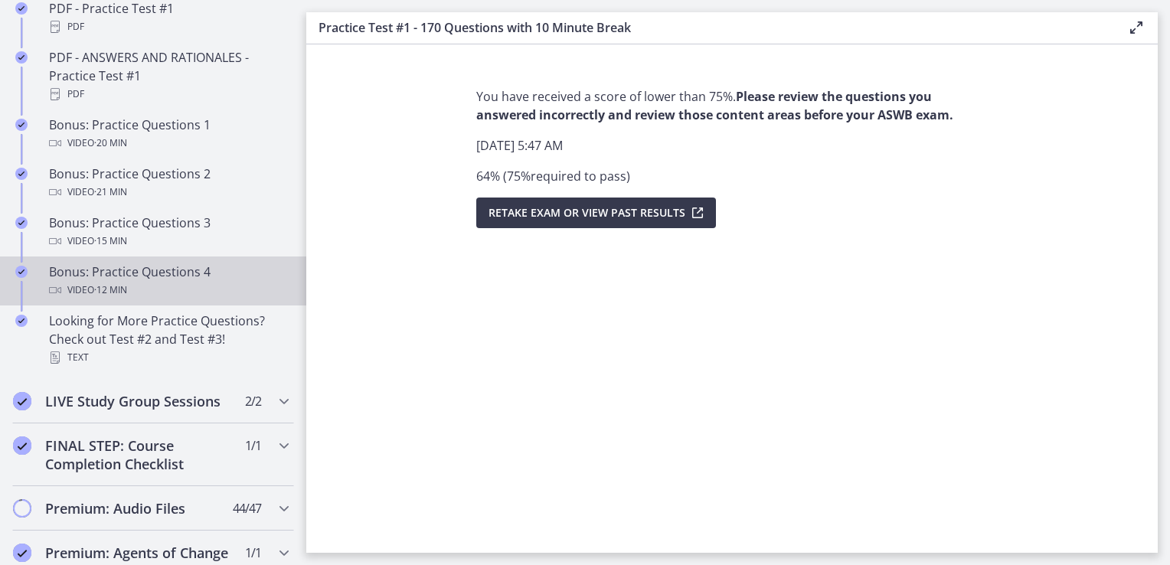
scroll to position [1215, 0]
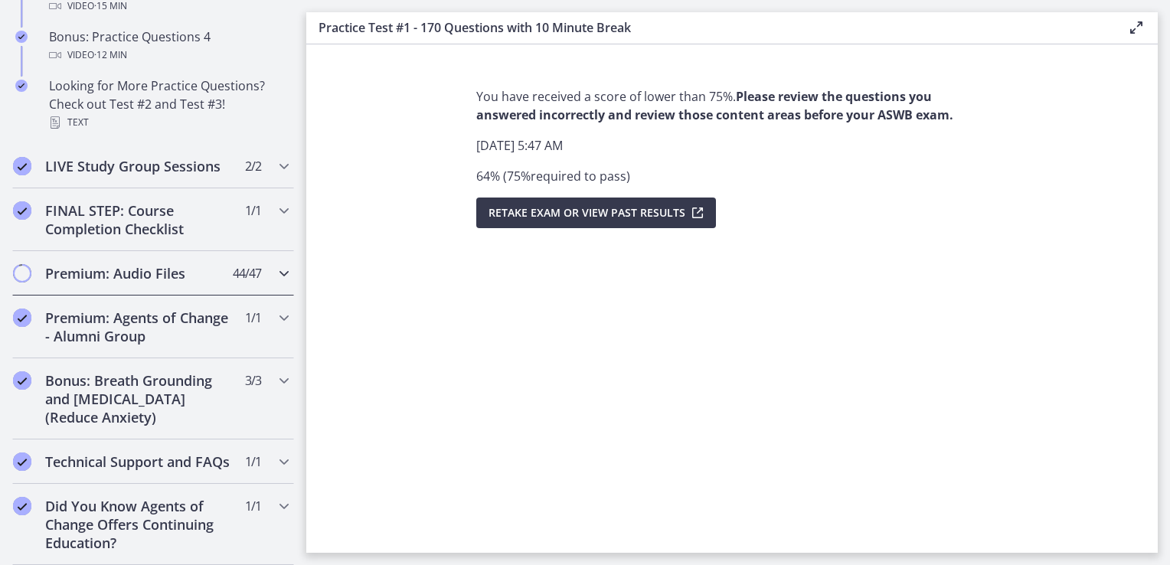
click at [149, 264] on h2 "Premium: Audio Files" at bounding box center [138, 273] width 187 height 18
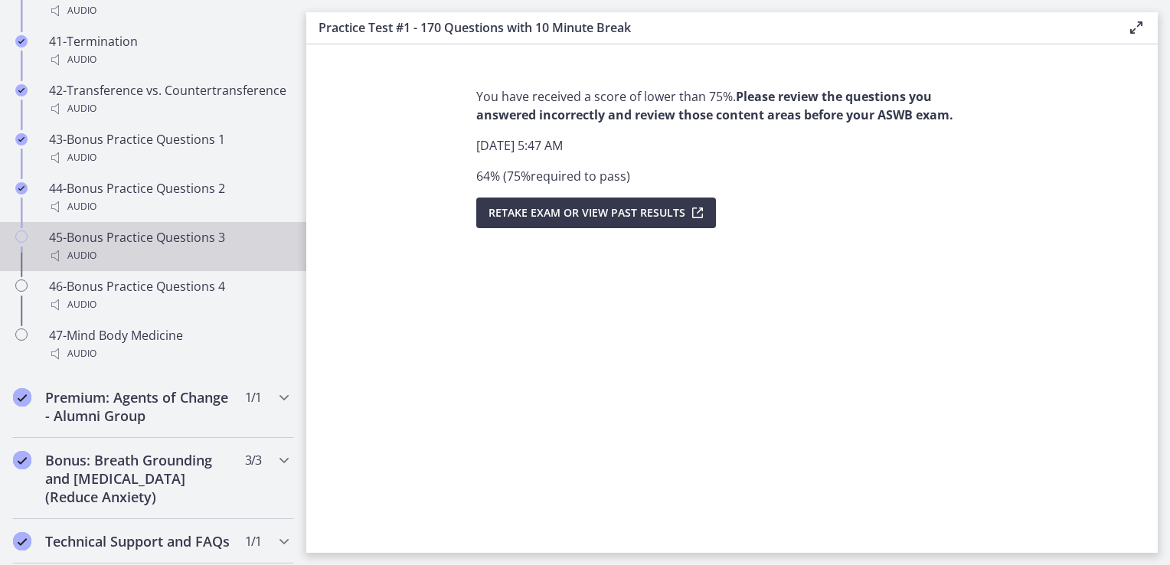
scroll to position [3034, 0]
click at [137, 264] on div "Audio" at bounding box center [168, 255] width 239 height 18
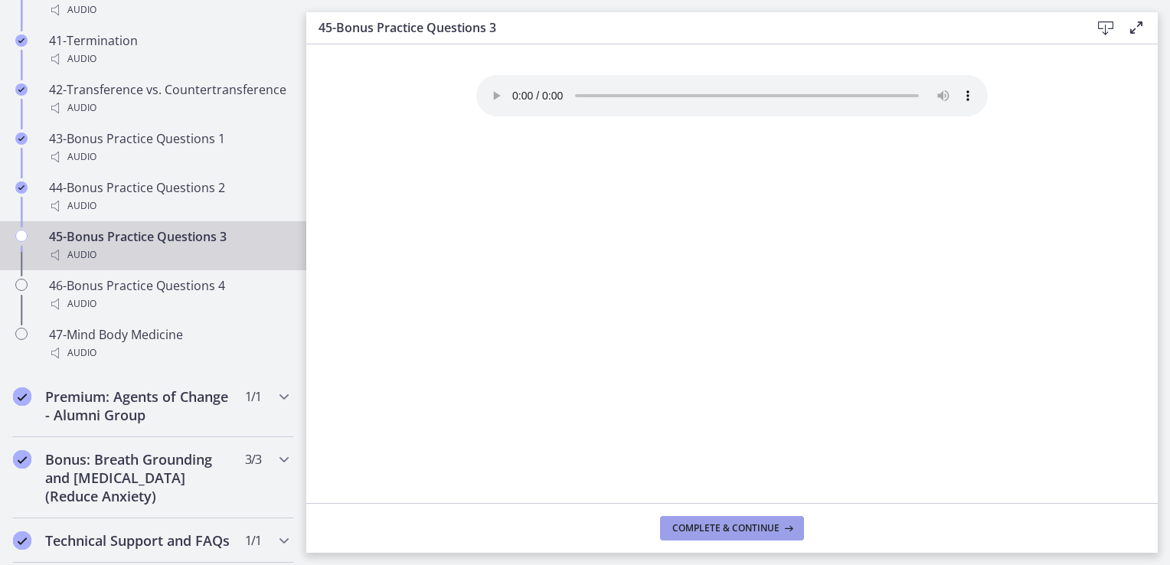
click at [744, 525] on span "Complete & continue" at bounding box center [725, 528] width 107 height 12
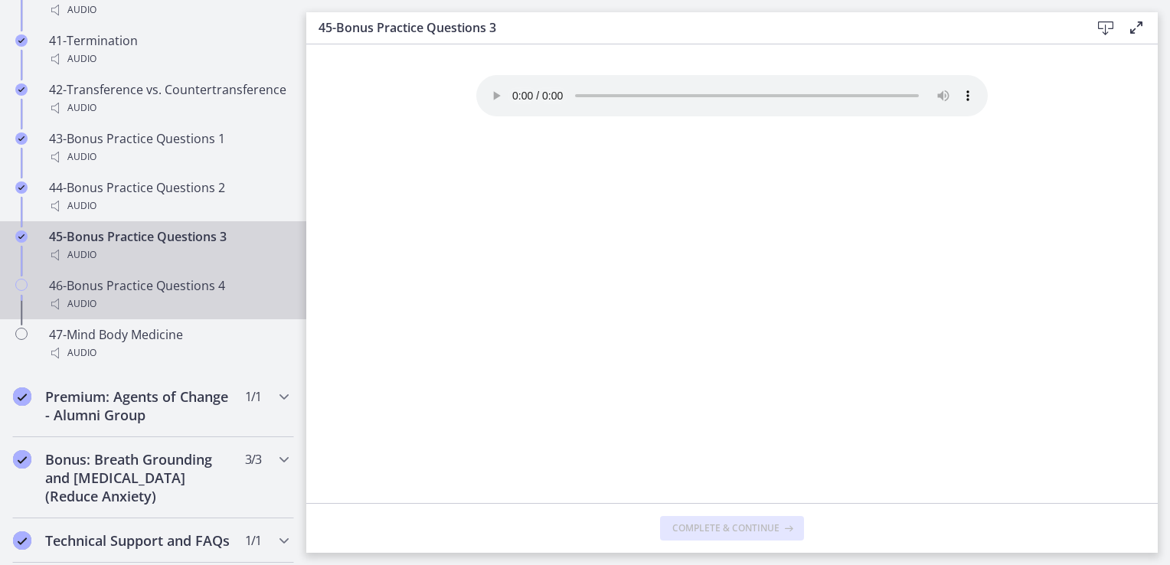
click at [194, 311] on div "Audio" at bounding box center [168, 304] width 239 height 18
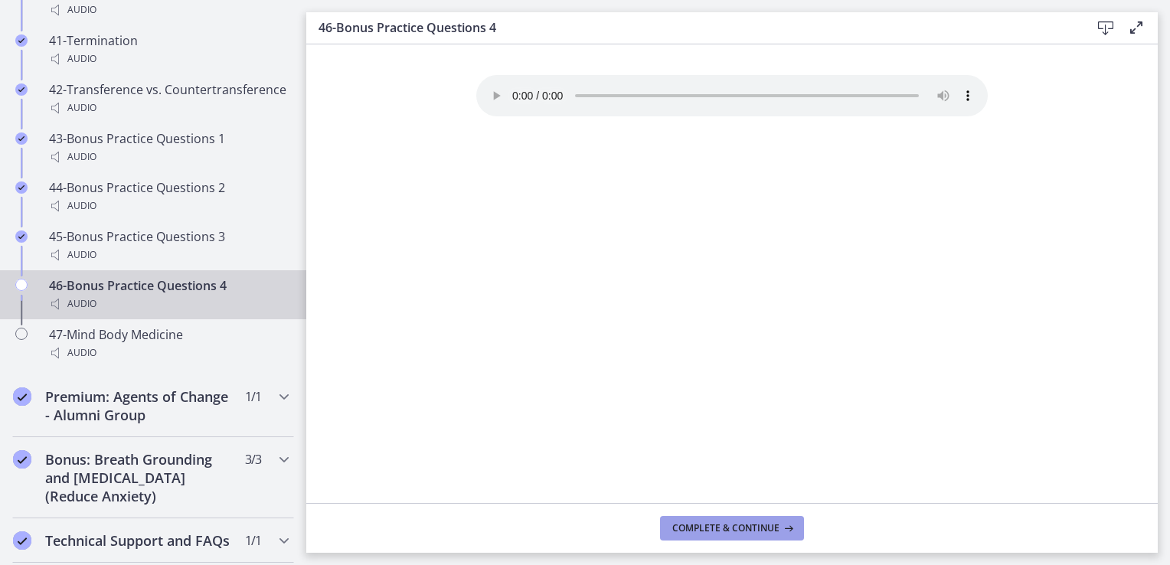
click at [723, 521] on button "Complete & continue" at bounding box center [732, 528] width 144 height 25
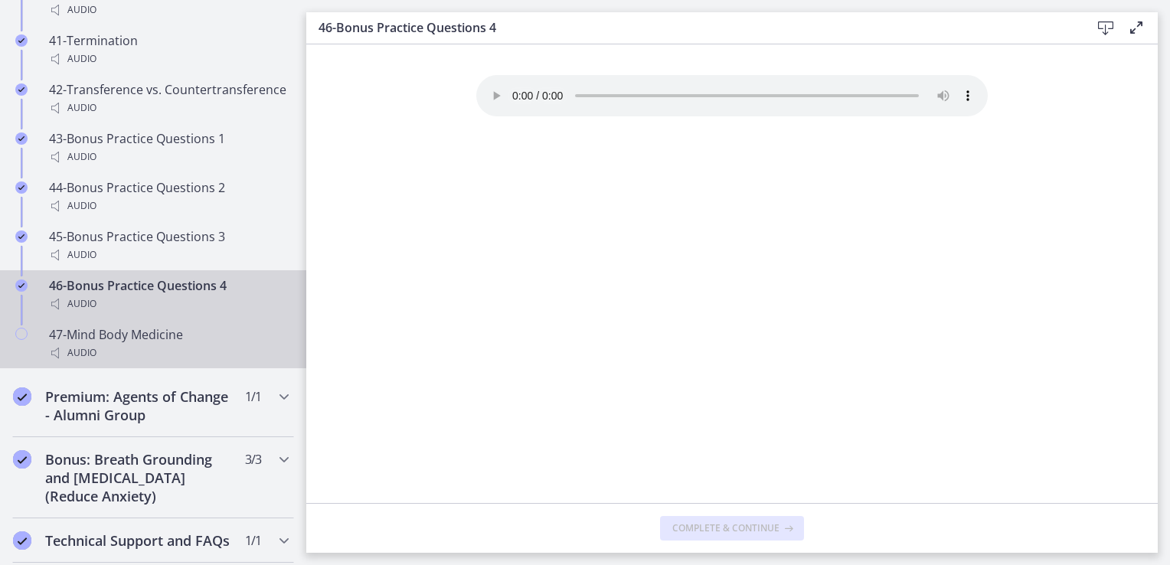
click at [211, 362] on div "Audio" at bounding box center [168, 353] width 239 height 18
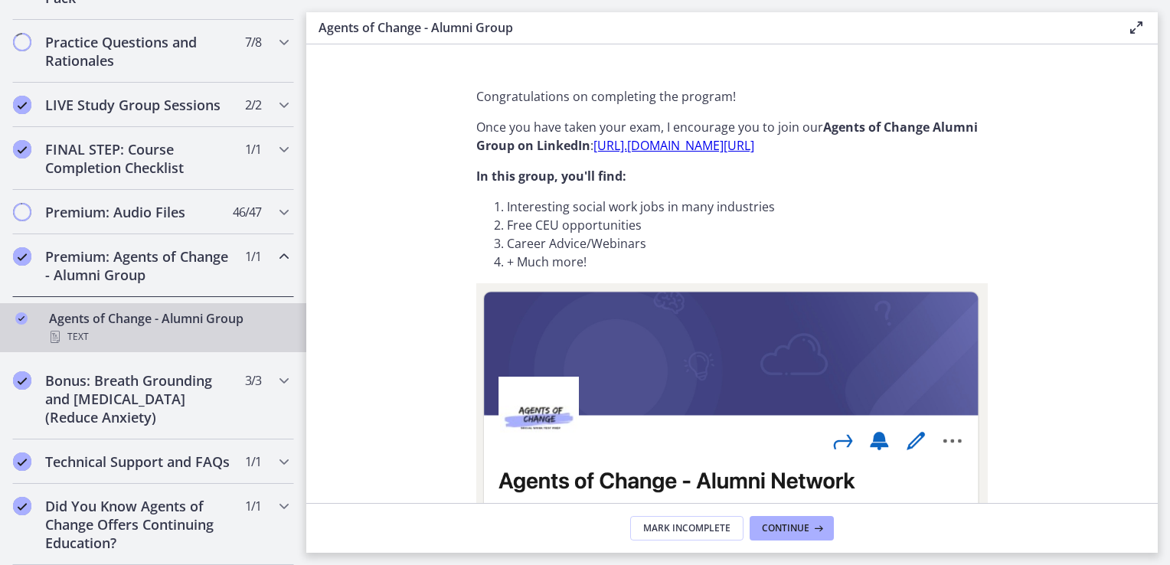
click at [711, 529] on span "Mark Incomplete" at bounding box center [686, 528] width 87 height 12
click at [711, 529] on span "Complete & continue" at bounding box center [725, 528] width 107 height 12
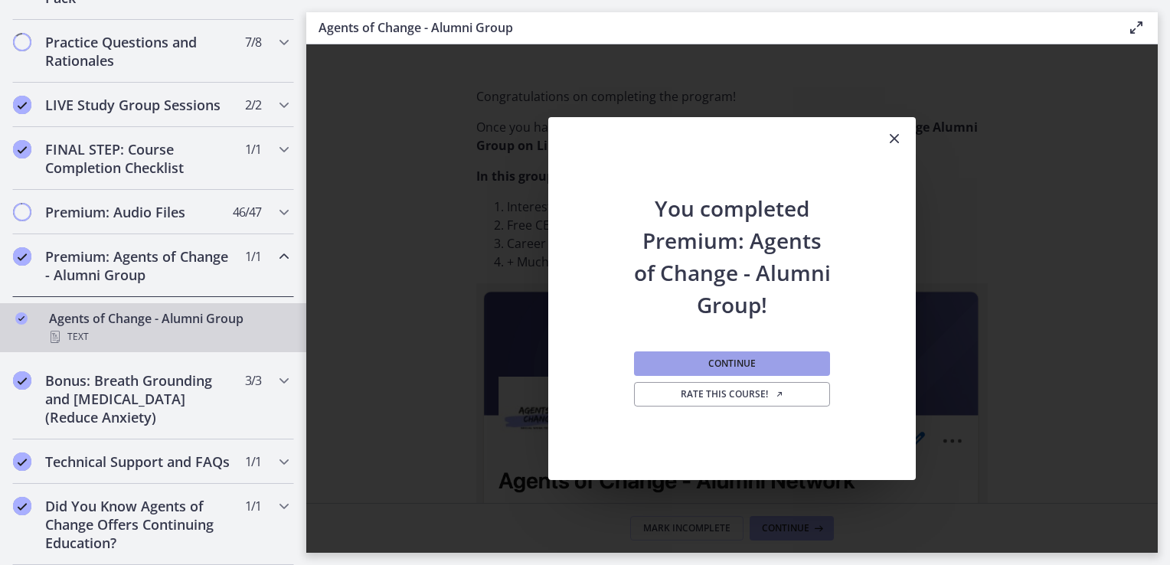
click at [703, 374] on button "Continue" at bounding box center [732, 364] width 196 height 25
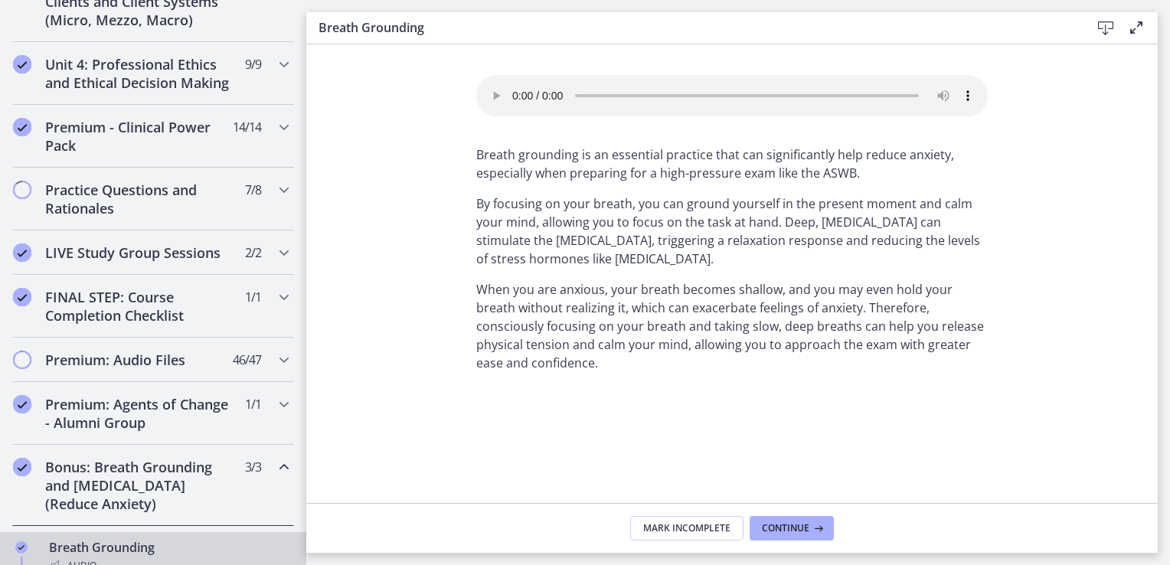
scroll to position [634, 0]
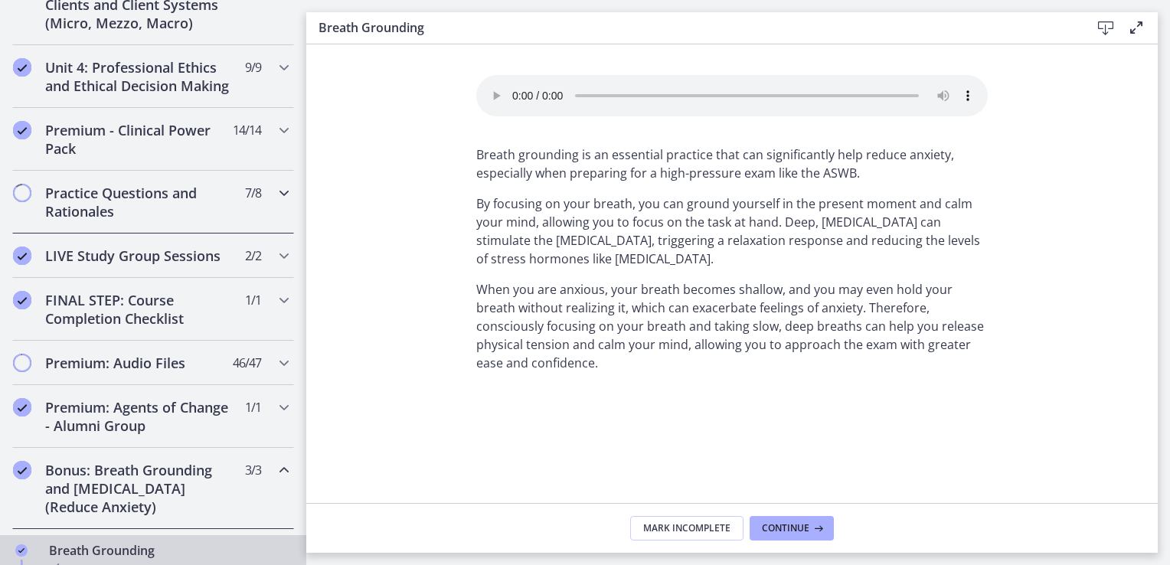
click at [146, 234] on div "Practice Questions and Rationales 7 / 8 Completed" at bounding box center [153, 202] width 282 height 63
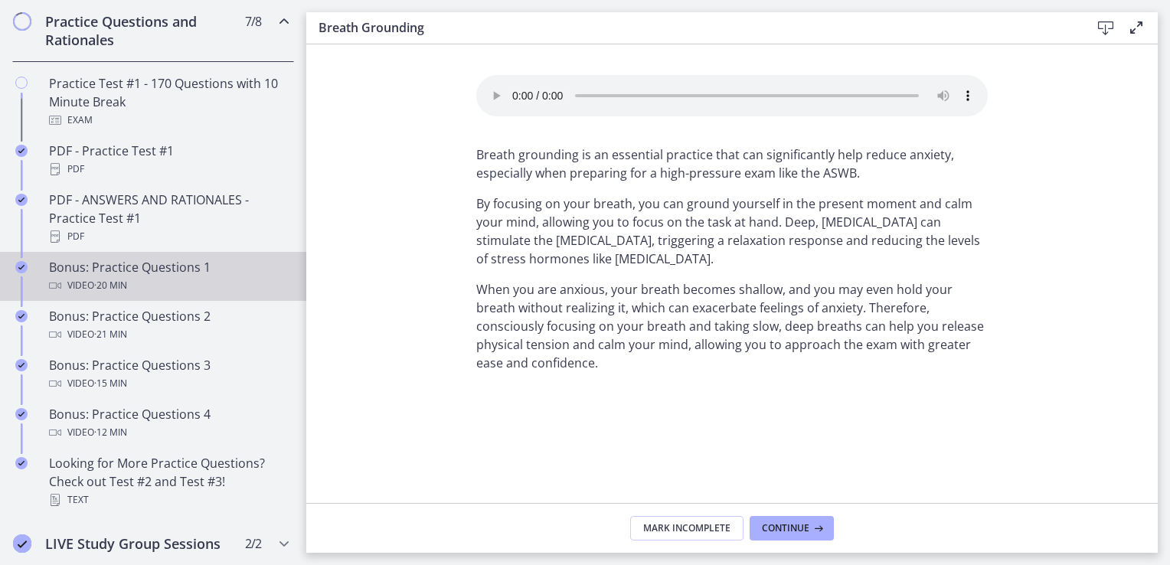
scroll to position [810, 0]
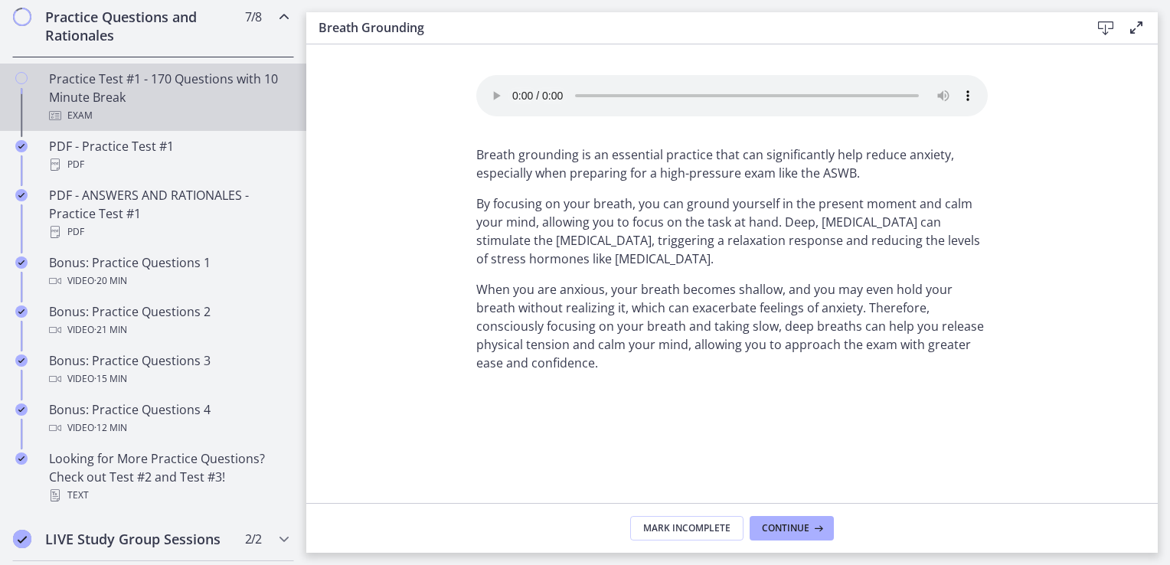
click at [121, 110] on div "Practice Test #1 - 170 Questions with 10 Minute Break Exam" at bounding box center [168, 97] width 239 height 55
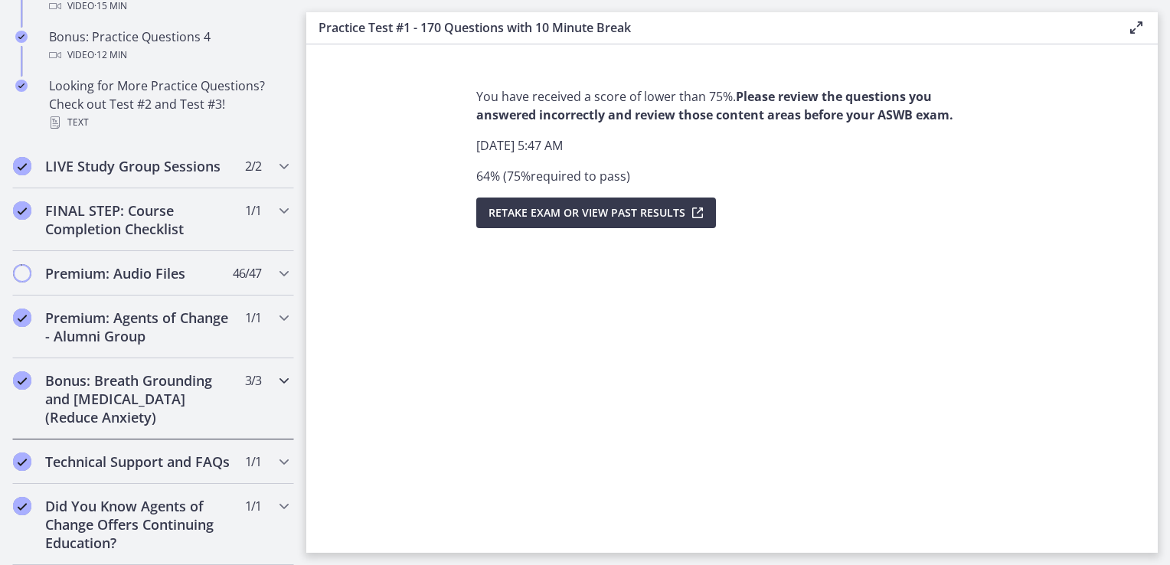
scroll to position [1190, 0]
click at [139, 283] on h2 "Premium: Audio Files" at bounding box center [138, 273] width 187 height 18
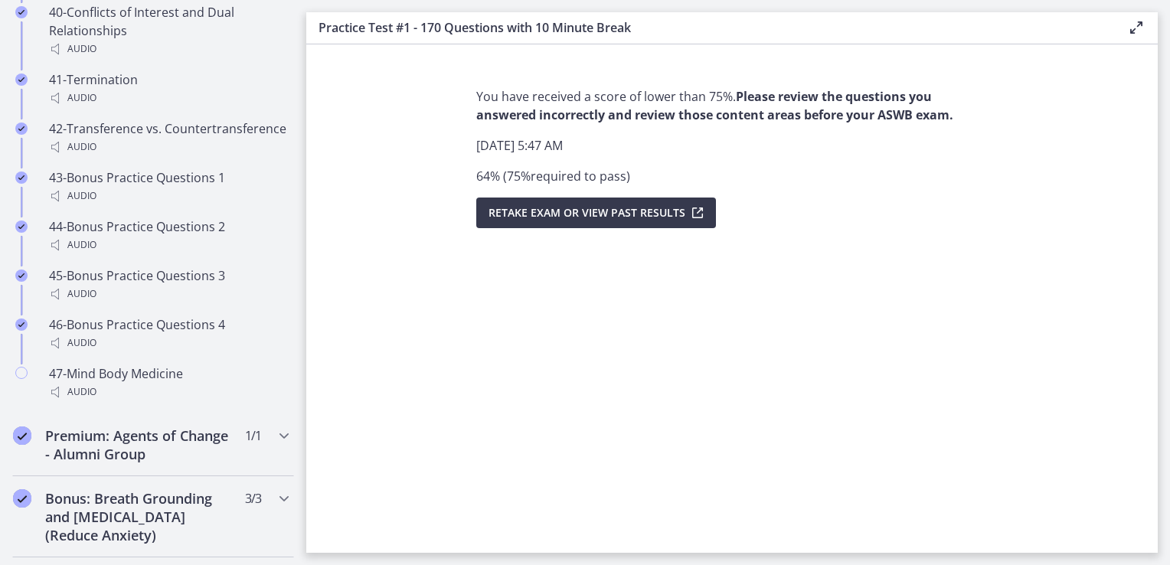
scroll to position [3005, 0]
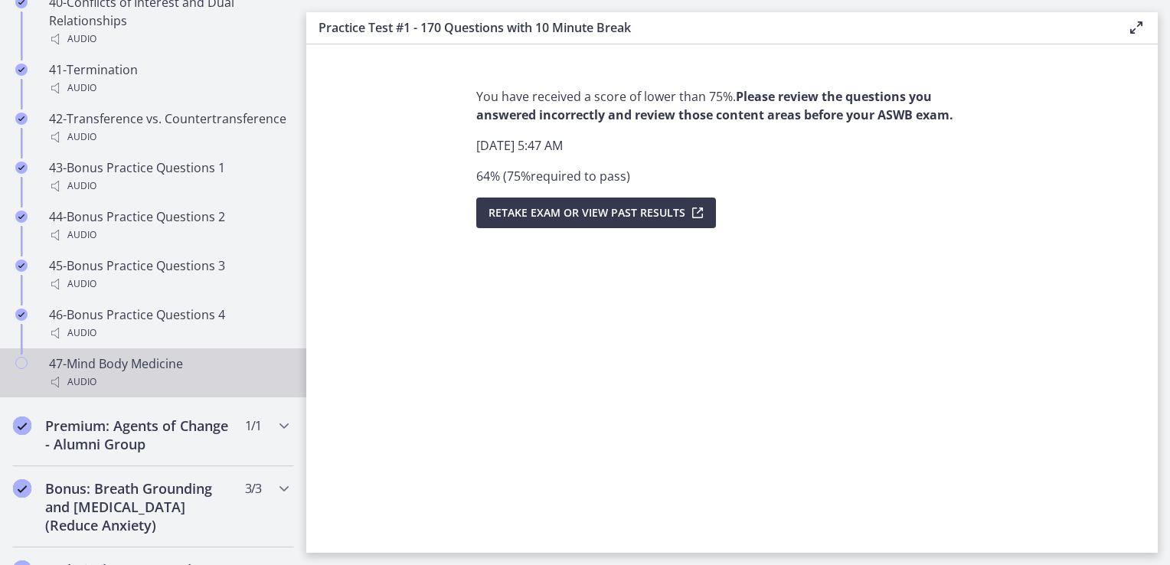
click at [134, 369] on div "47-Mind Body Medicine Audio" at bounding box center [168, 373] width 239 height 37
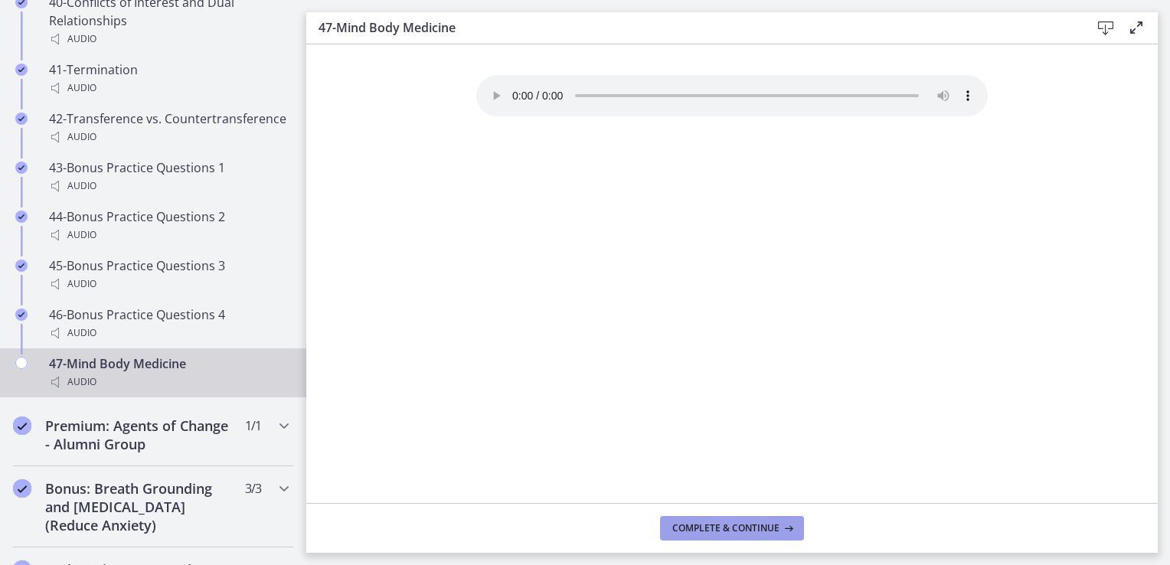
click at [760, 527] on span "Complete & continue" at bounding box center [725, 528] width 107 height 12
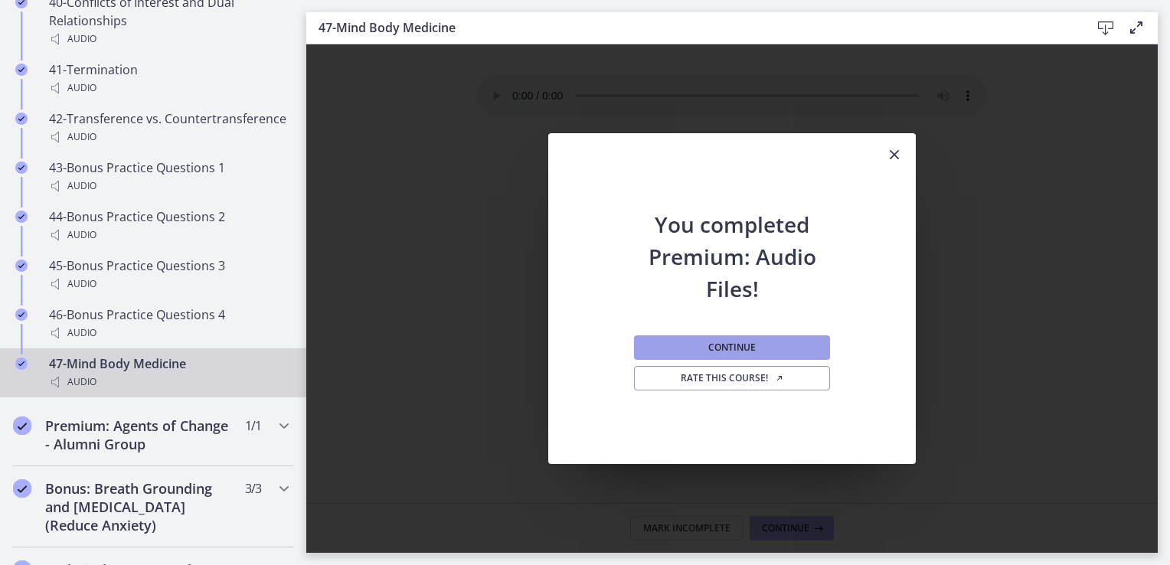
click at [742, 352] on span "Continue" at bounding box center [731, 348] width 47 height 12
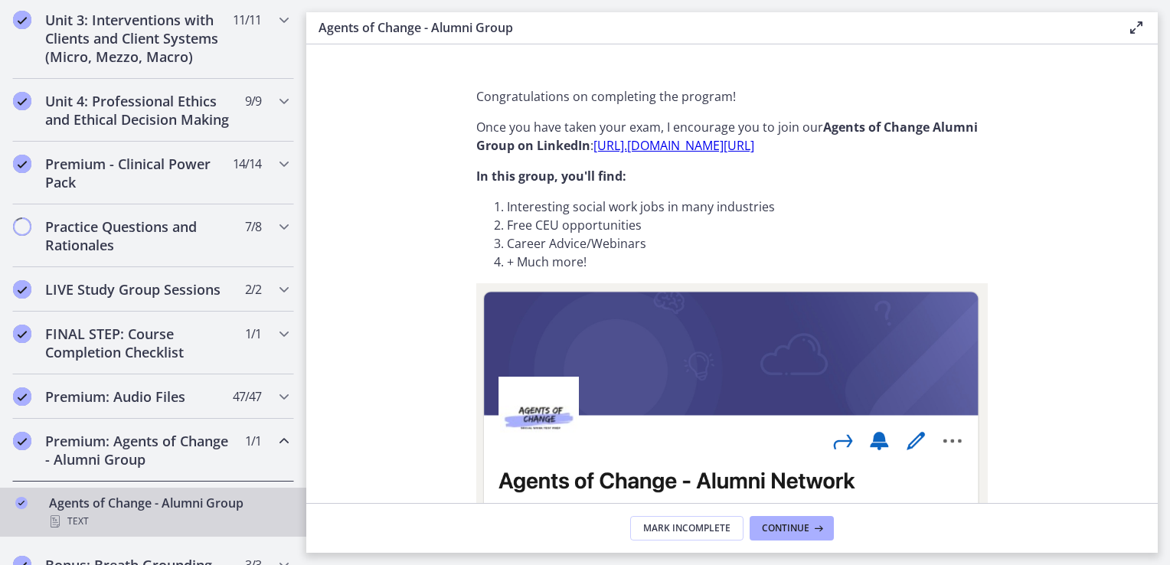
scroll to position [602, 0]
click at [95, 247] on h2 "Practice Questions and Rationales" at bounding box center [138, 234] width 187 height 37
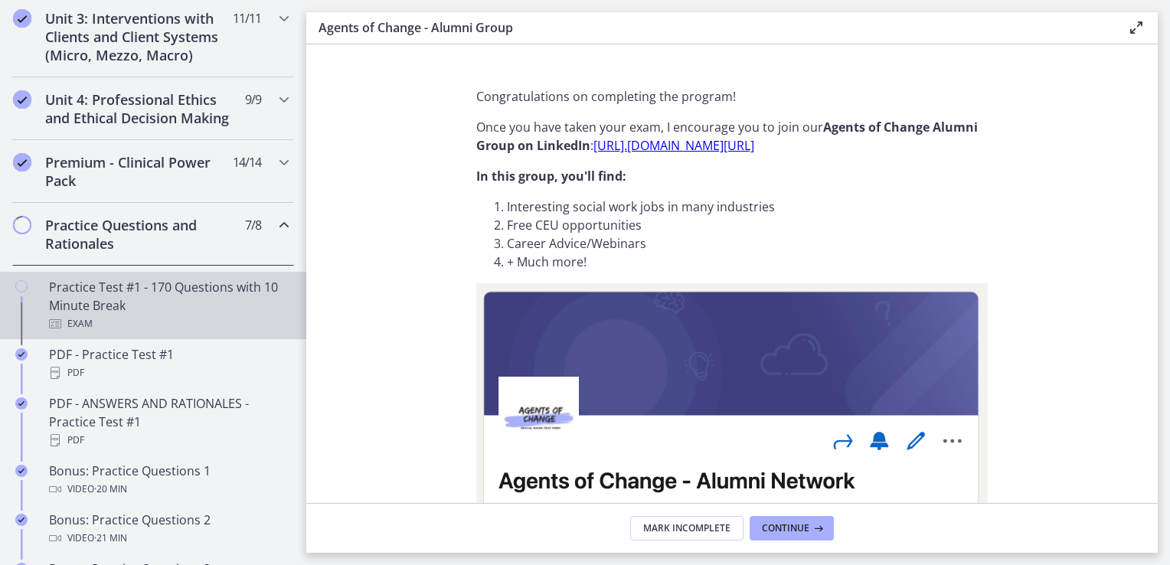
click at [98, 326] on div "Practice Test #1 - 170 Questions with 10 Minute Break Exam" at bounding box center [168, 305] width 239 height 55
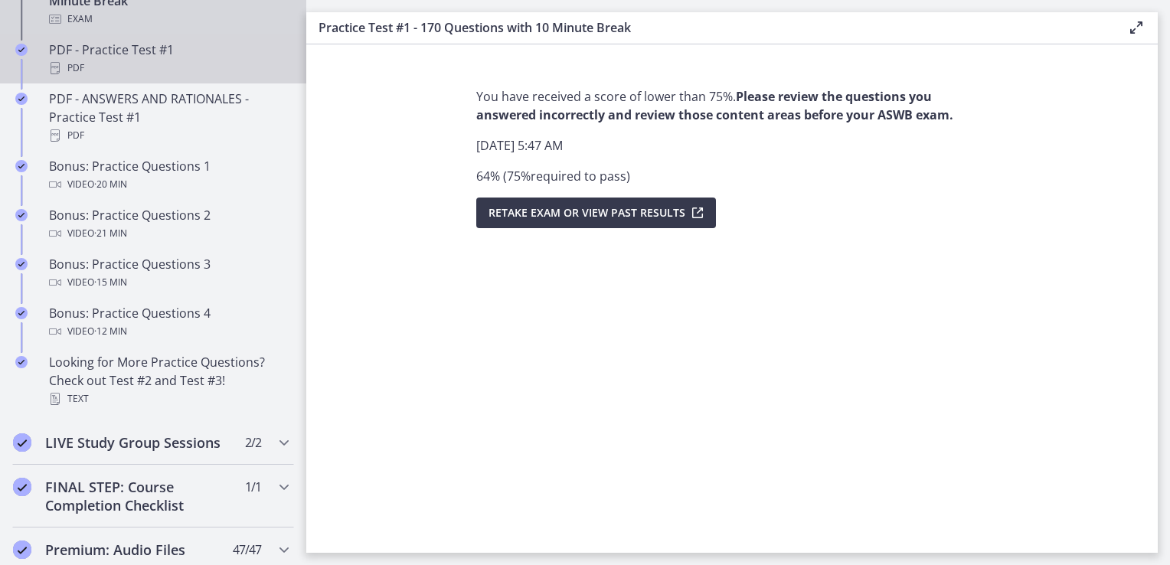
scroll to position [904, 0]
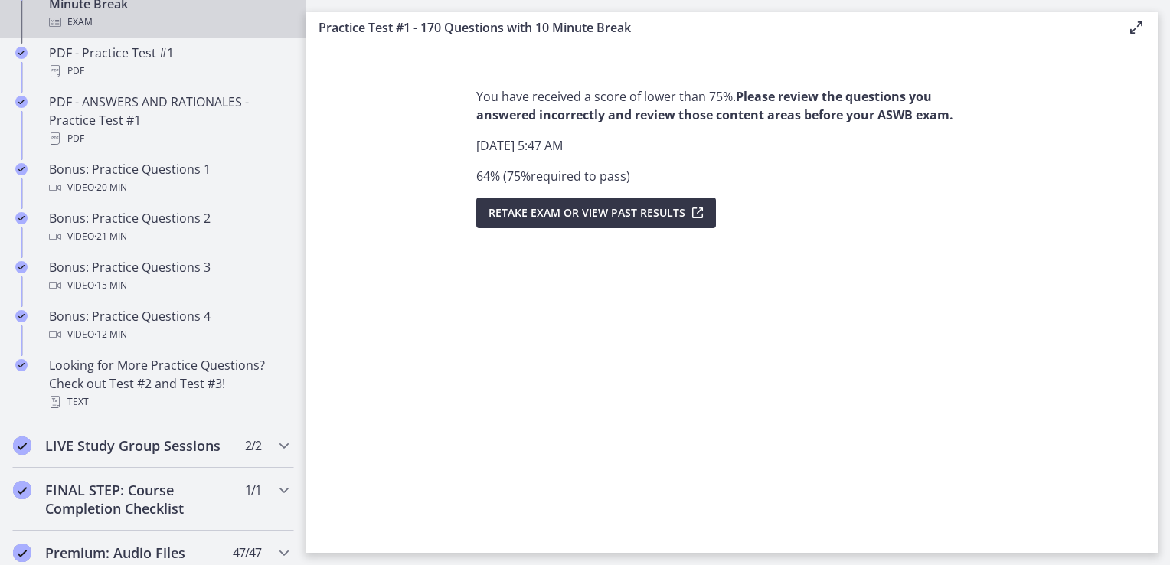
click at [576, 224] on button "Retake Exam OR View Past Results" at bounding box center [596, 213] width 240 height 31
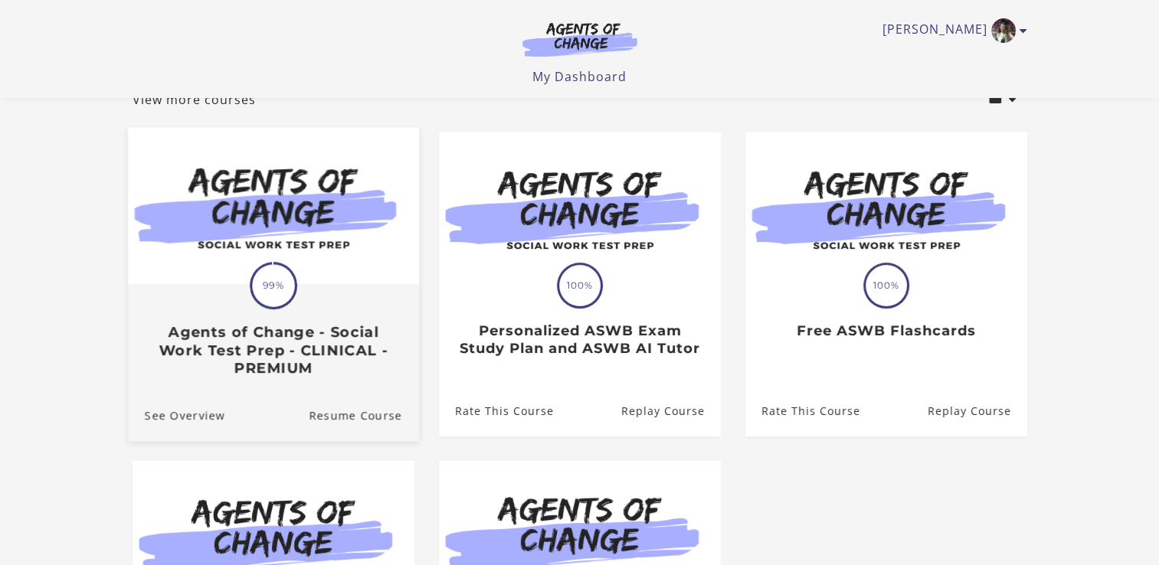
scroll to position [97, 0]
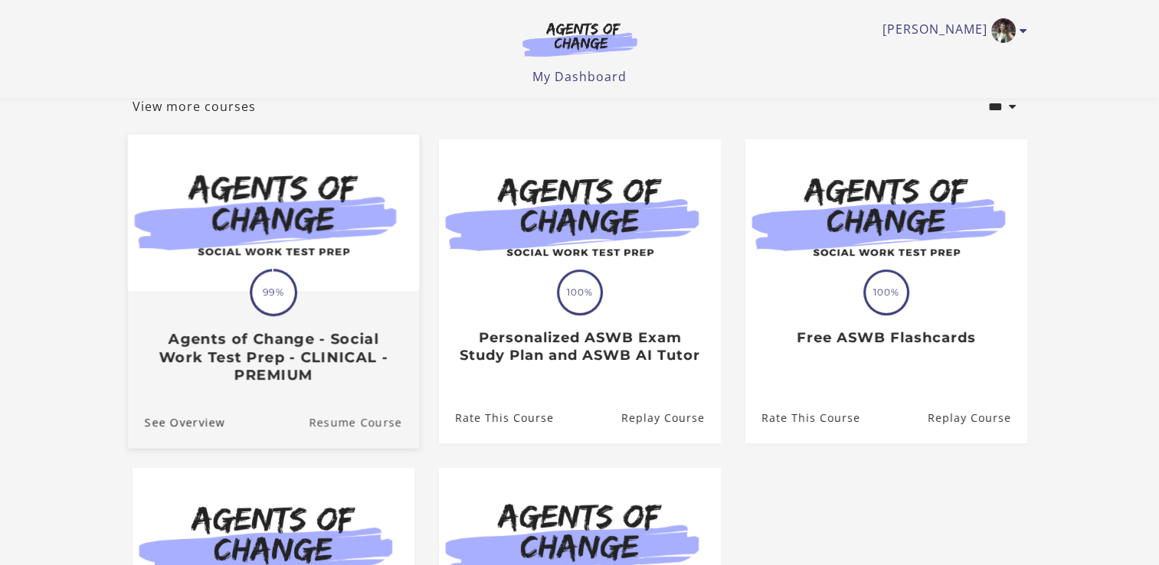
click at [321, 426] on link "Resume Course" at bounding box center [364, 422] width 110 height 51
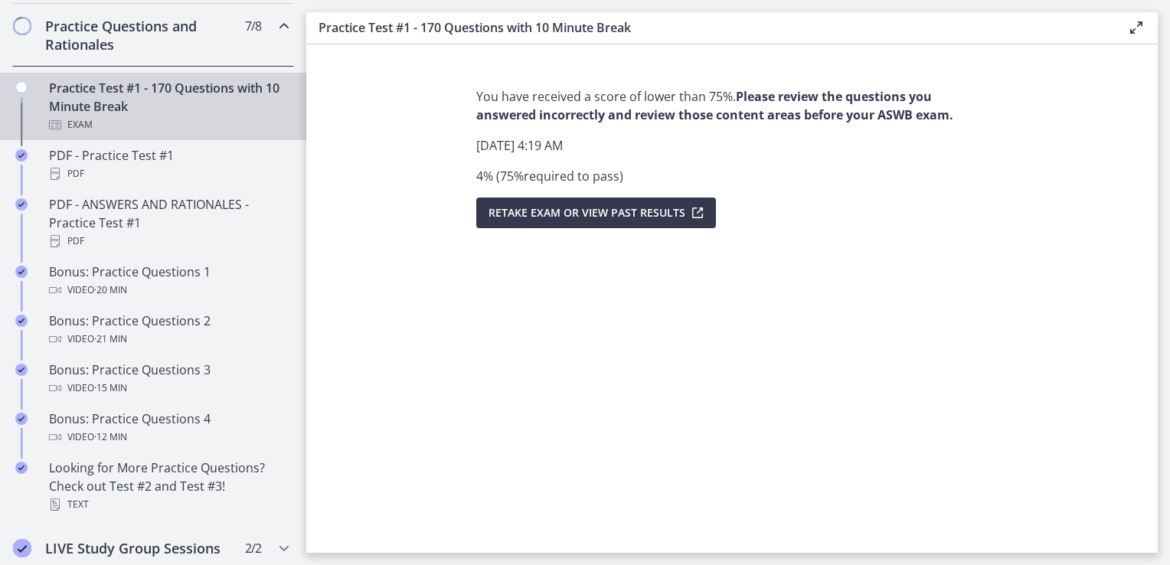
scroll to position [802, 0]
click at [531, 219] on span "Retake Exam OR View Past Results" at bounding box center [587, 213] width 197 height 18
